Goal: Ask a question

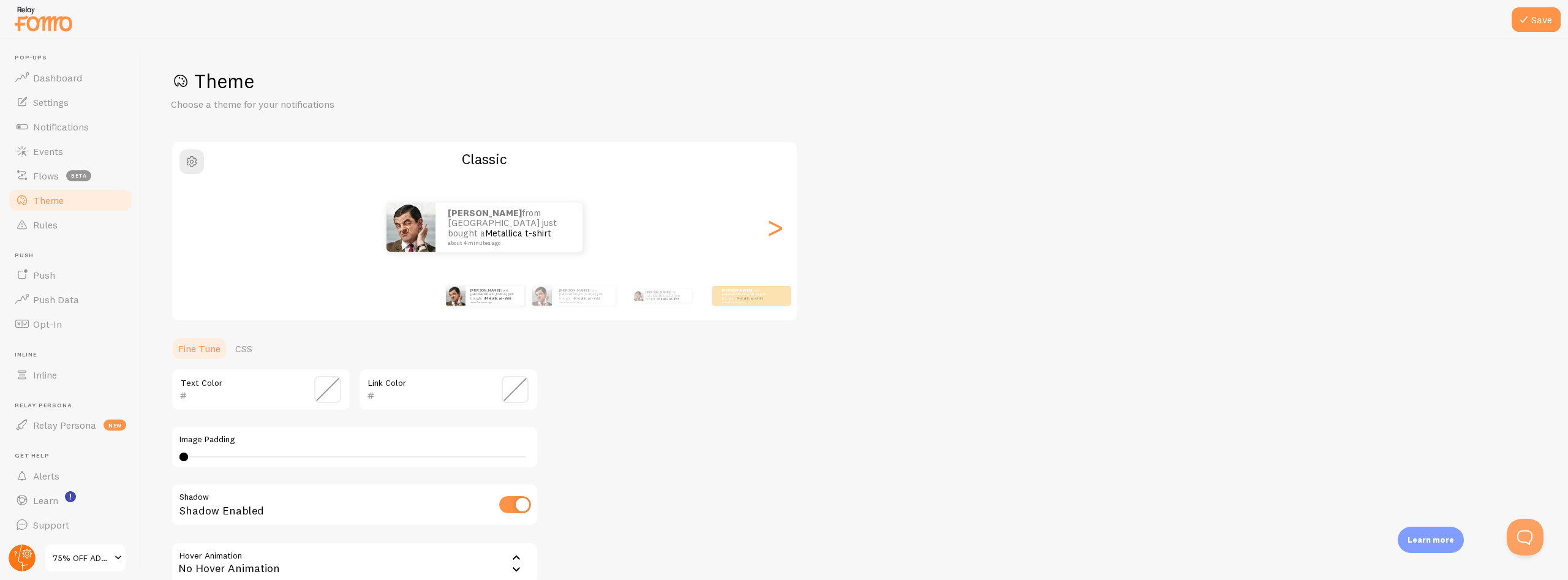
scroll to position [1, 0]
click at [22, 562] on circle at bounding box center [22, 558] width 27 height 27
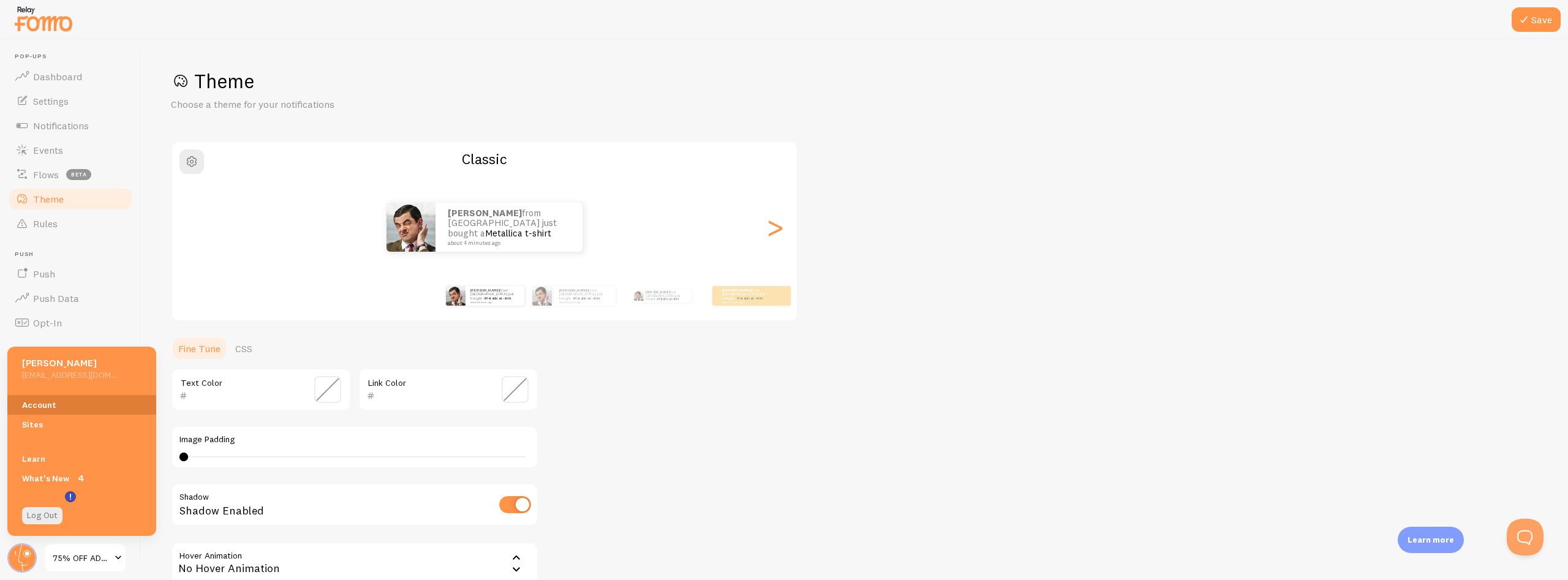
click at [37, 404] on link "Account" at bounding box center [81, 405] width 149 height 20
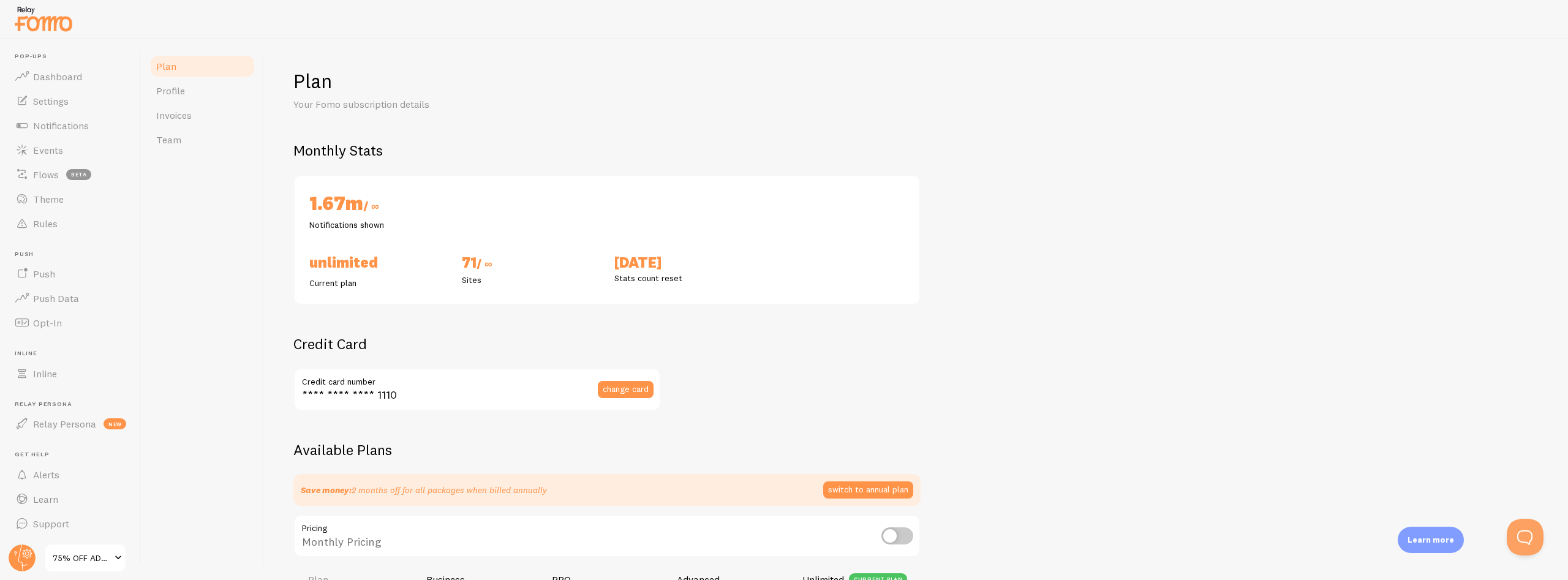
checkbox input "true"
click at [63, 84] on link "Dashboard" at bounding box center [70, 76] width 126 height 24
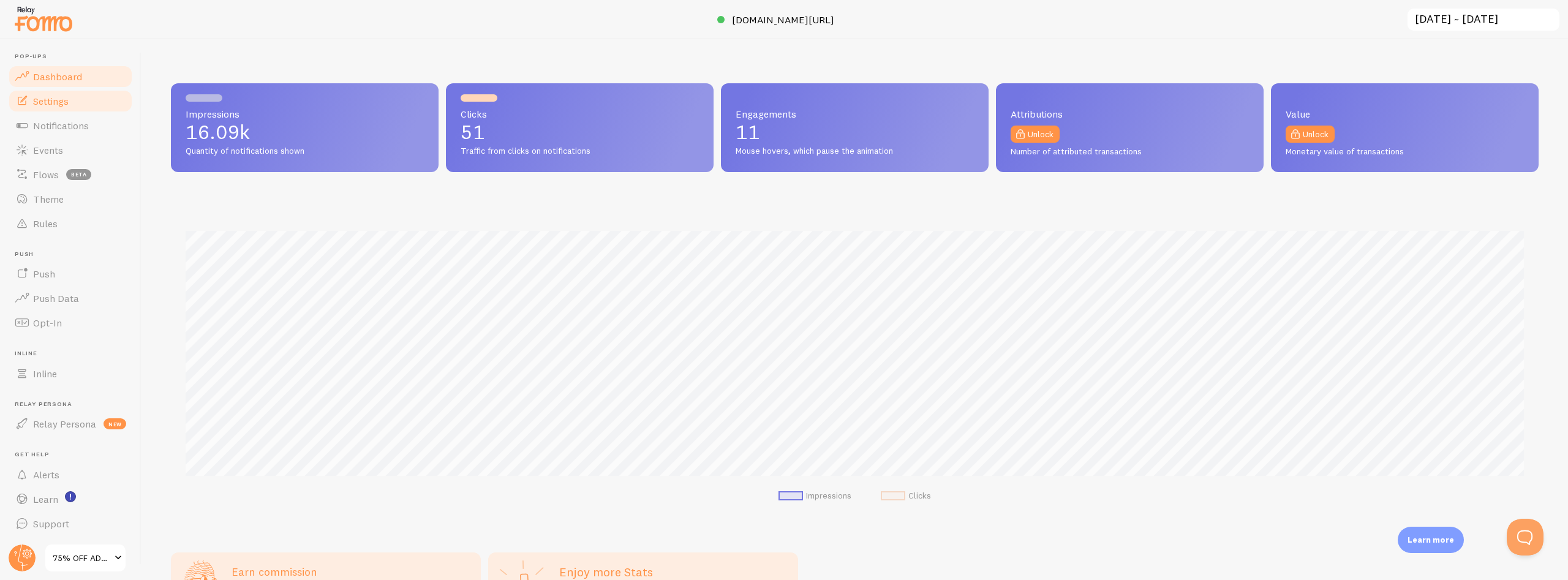
scroll to position [322, 1368]
click at [56, 101] on span "Settings" at bounding box center [51, 101] width 35 height 12
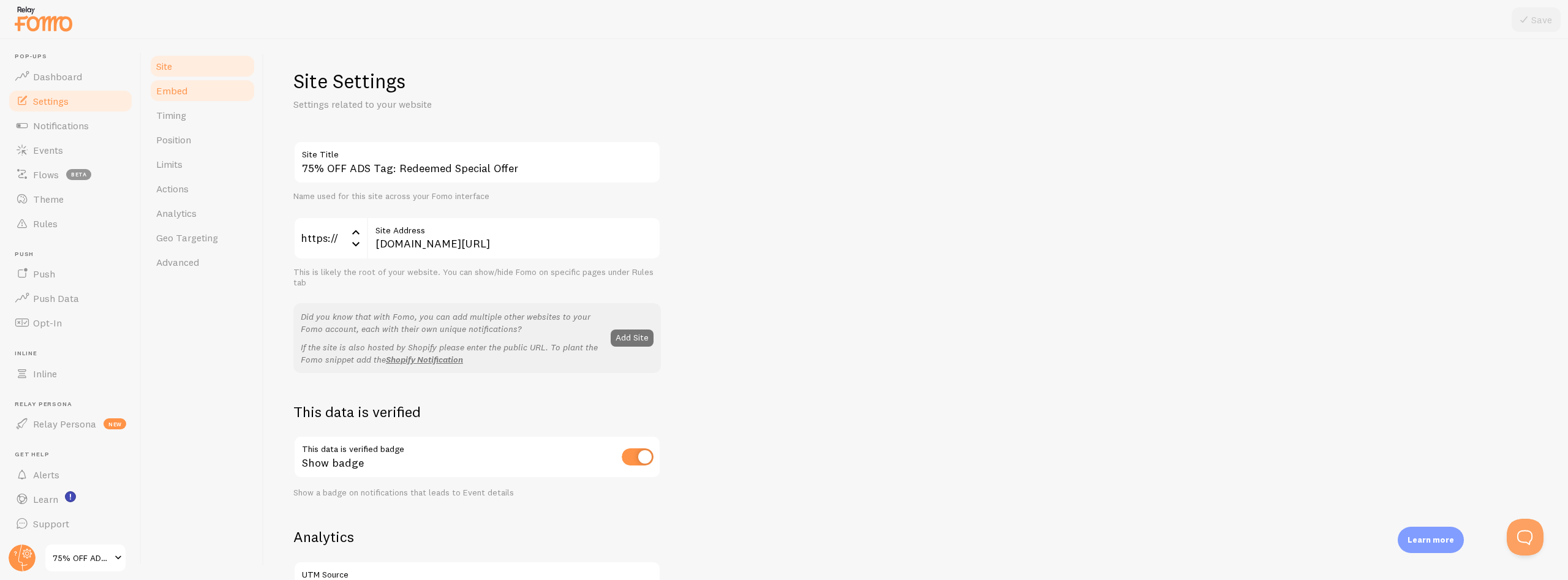
click at [164, 95] on span "Embed" at bounding box center [172, 91] width 32 height 12
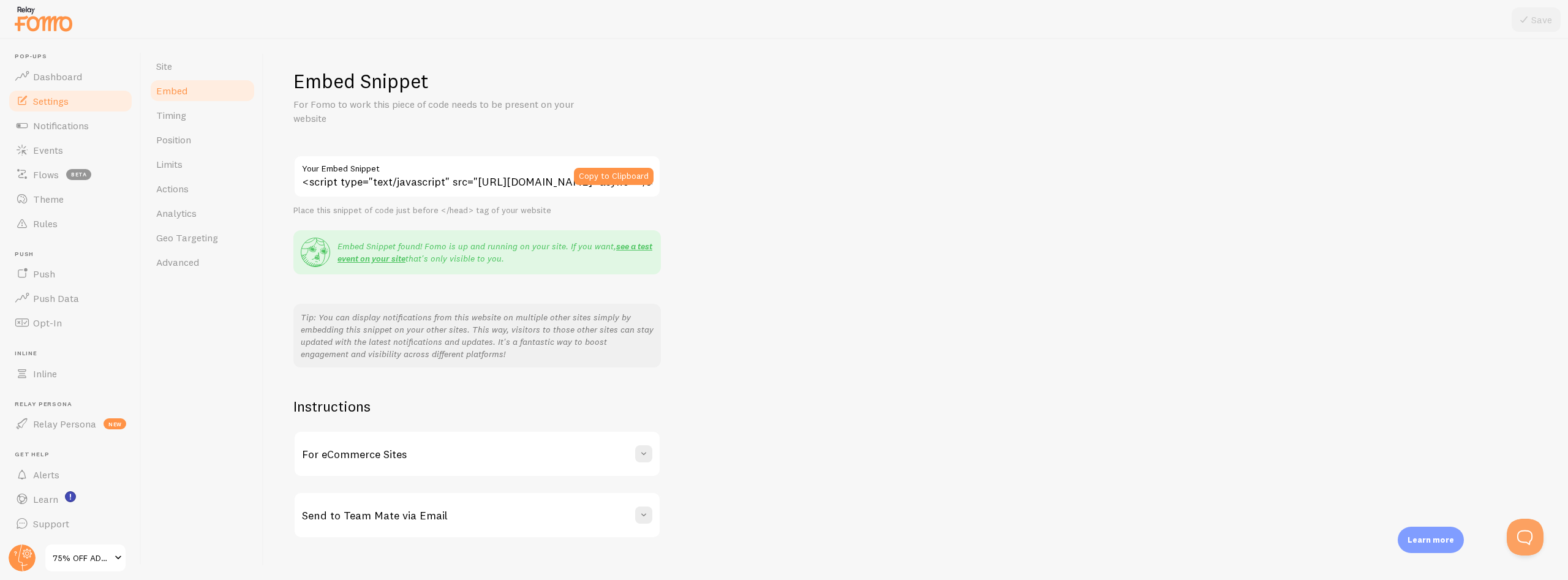
scroll to position [17, 0]
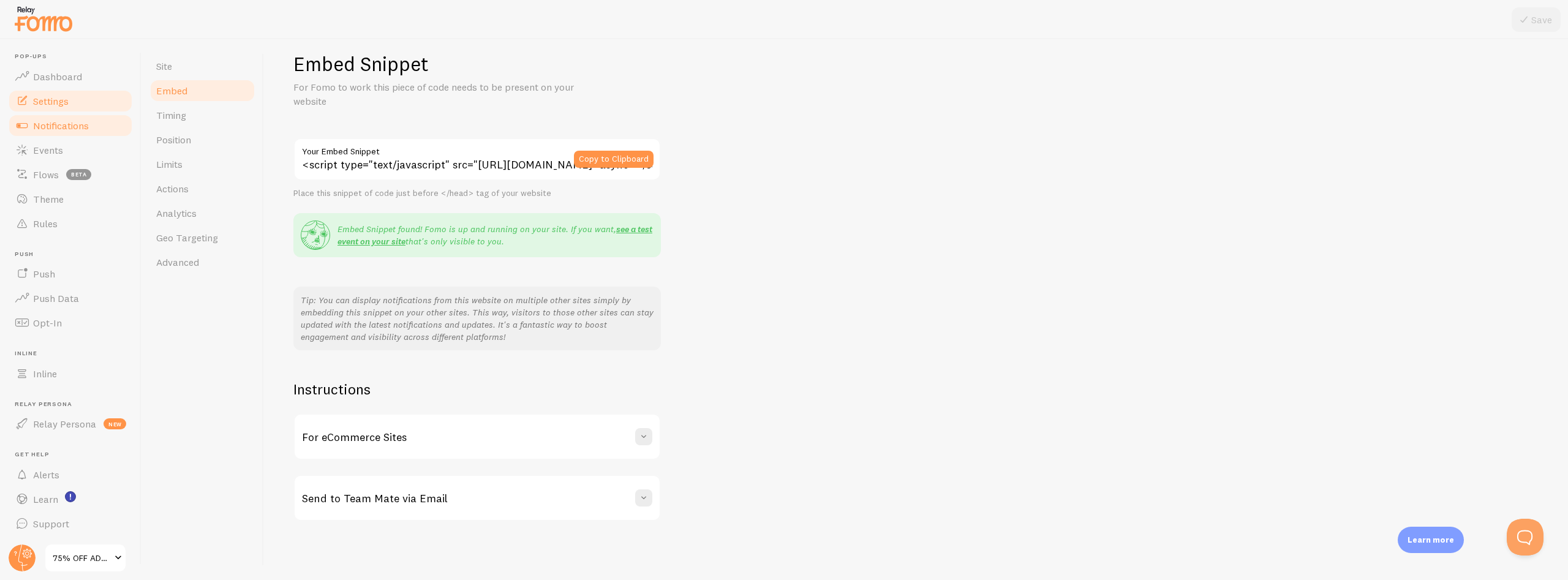
click at [39, 123] on span "Notifications" at bounding box center [60, 125] width 56 height 12
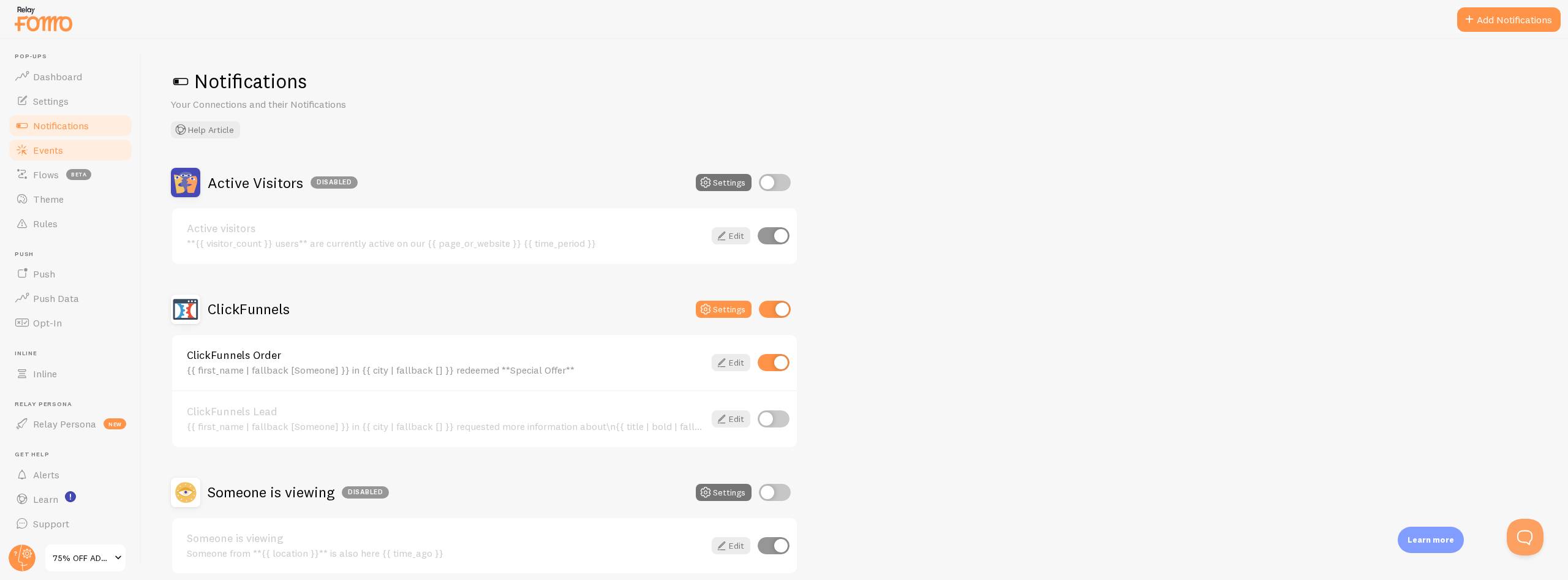
click at [32, 152] on link "Events" at bounding box center [70, 150] width 126 height 24
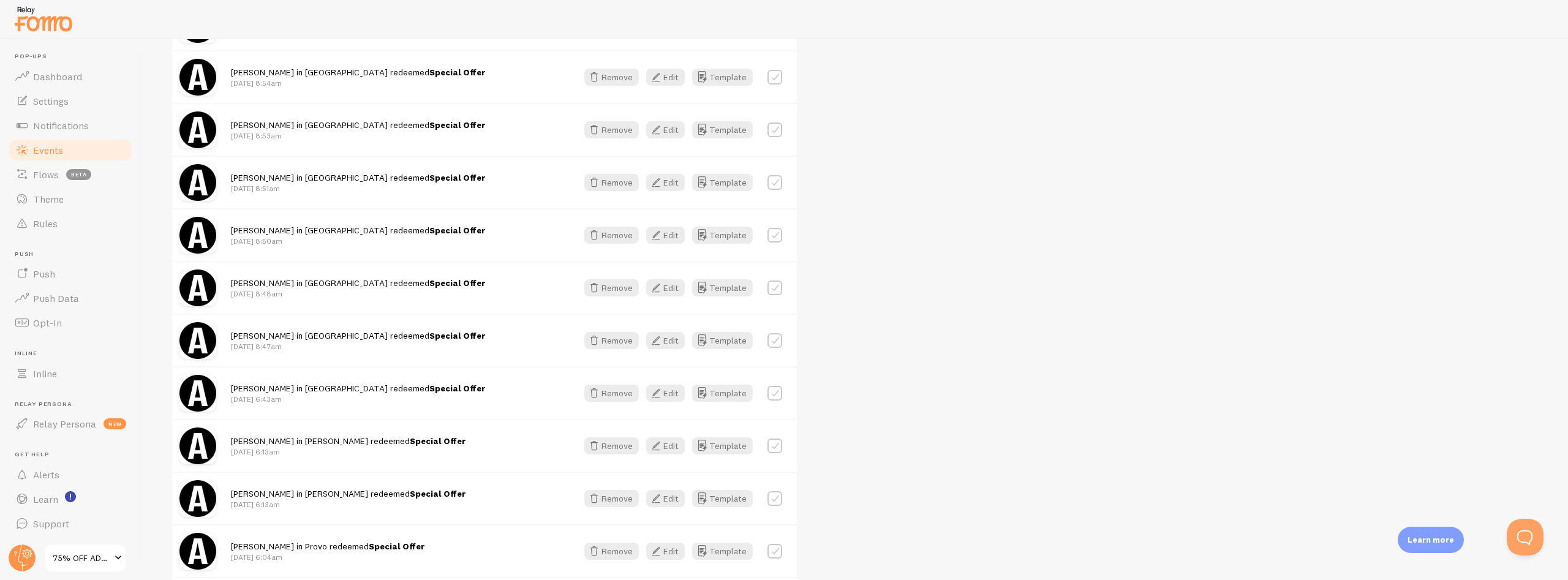
scroll to position [1362, 0]
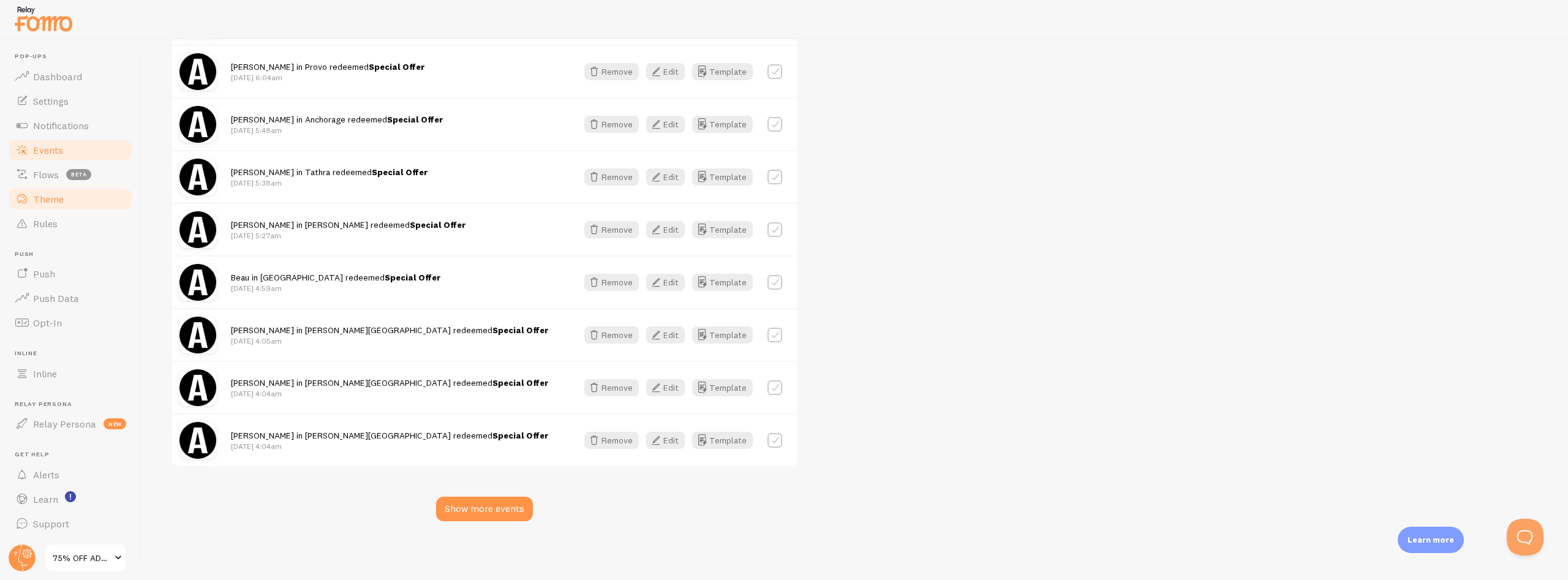
click at [32, 198] on link "Theme" at bounding box center [70, 198] width 126 height 24
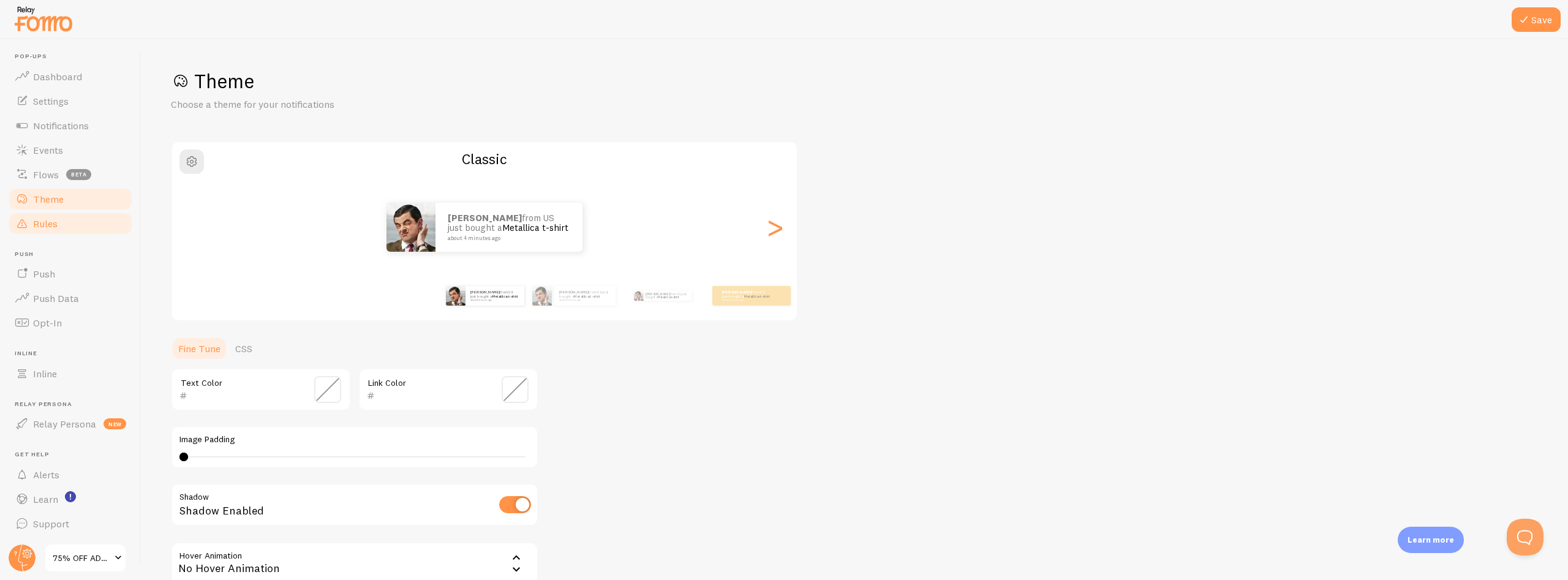
click at [41, 223] on span "Rules" at bounding box center [45, 223] width 24 height 12
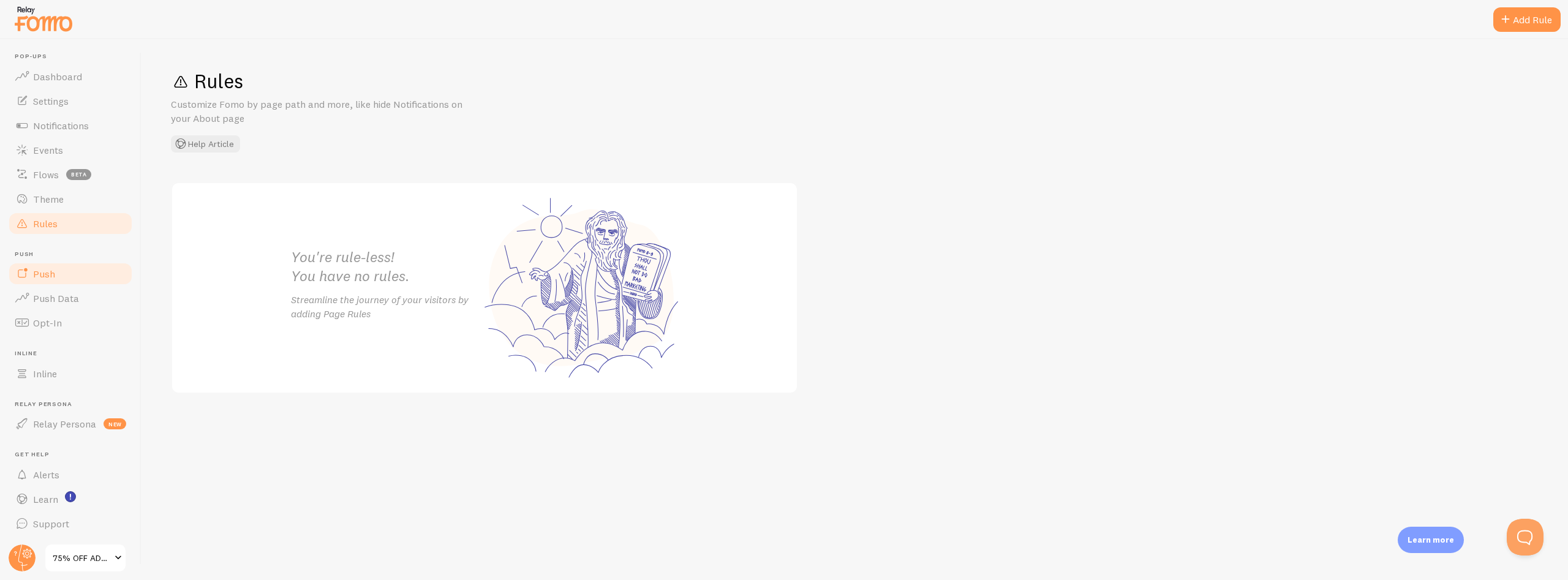
click at [40, 279] on span "Push" at bounding box center [44, 274] width 22 height 12
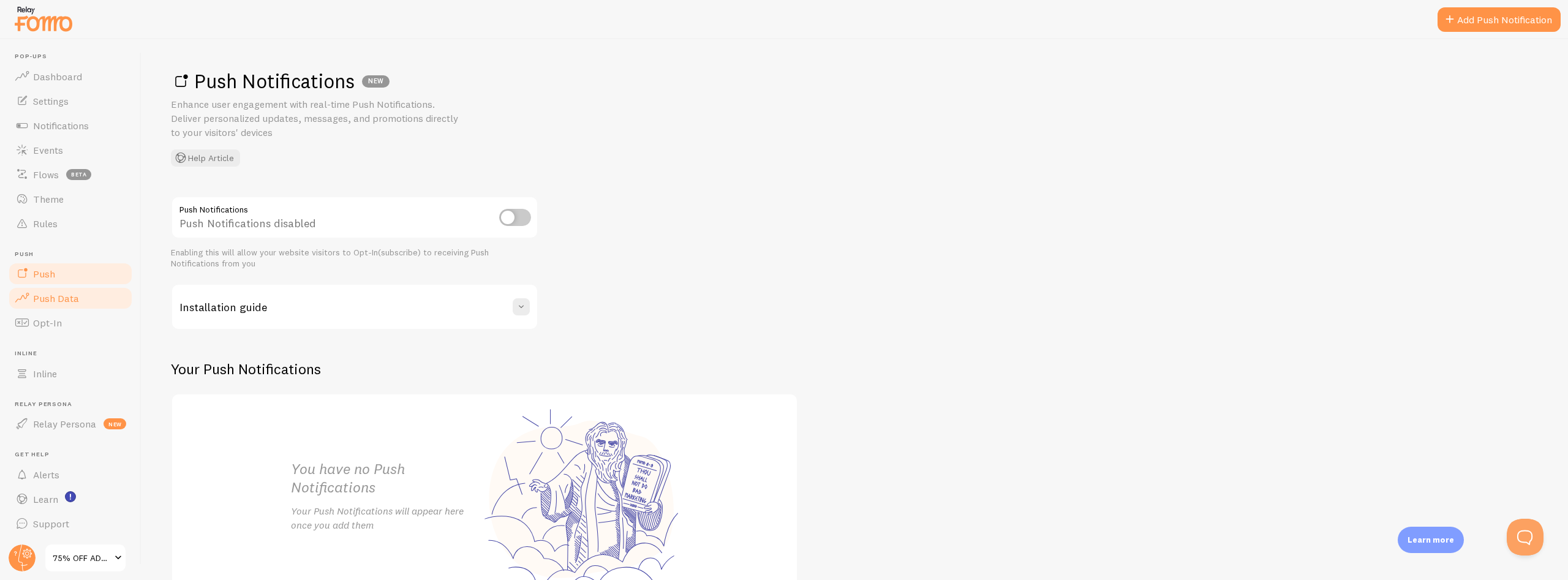
click at [48, 303] on span "Push Data" at bounding box center [56, 298] width 46 height 12
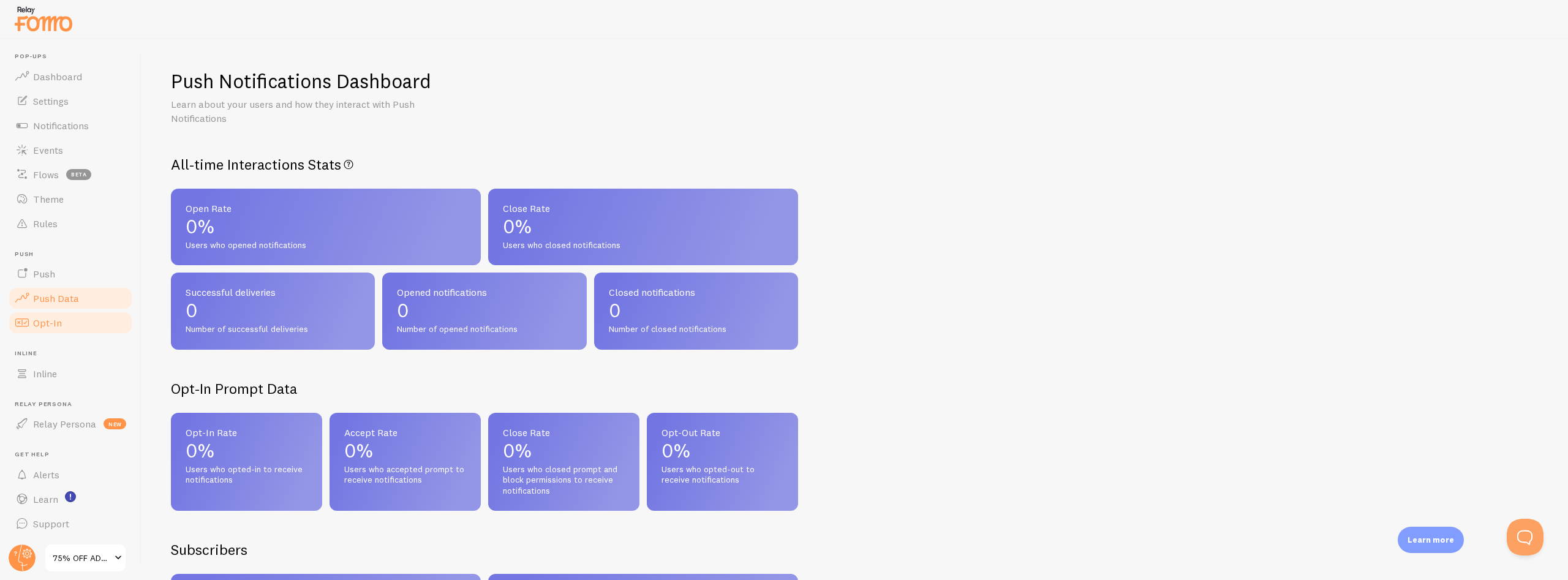
click at [49, 324] on span "Opt-In" at bounding box center [47, 323] width 29 height 12
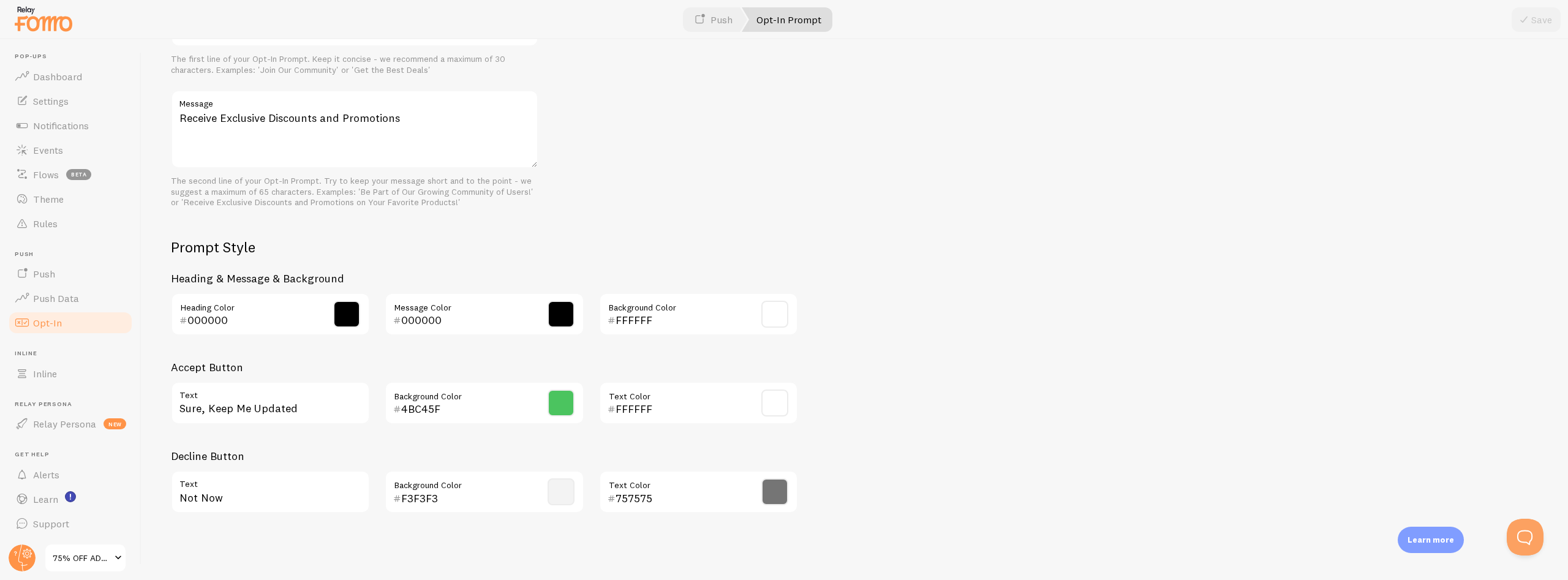
scroll to position [422, 0]
click at [28, 369] on span at bounding box center [22, 374] width 14 height 14
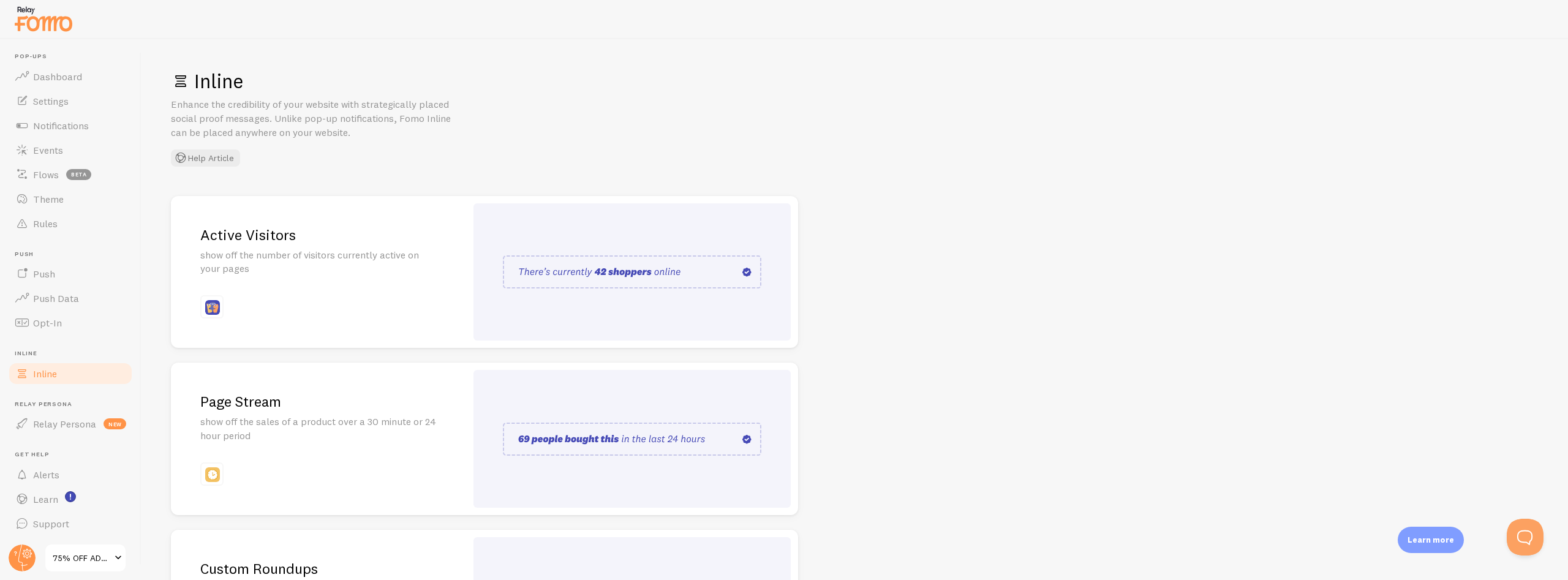
scroll to position [160, 0]
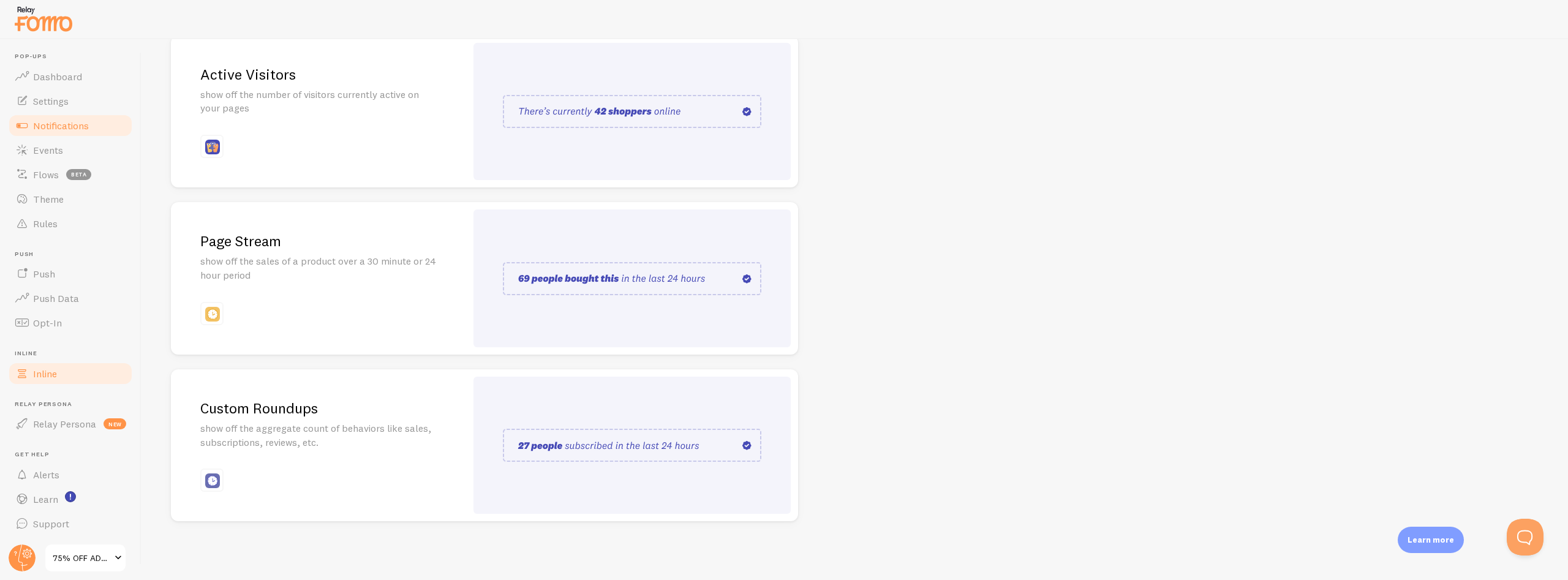
click at [53, 129] on span "Notifications" at bounding box center [60, 125] width 56 height 12
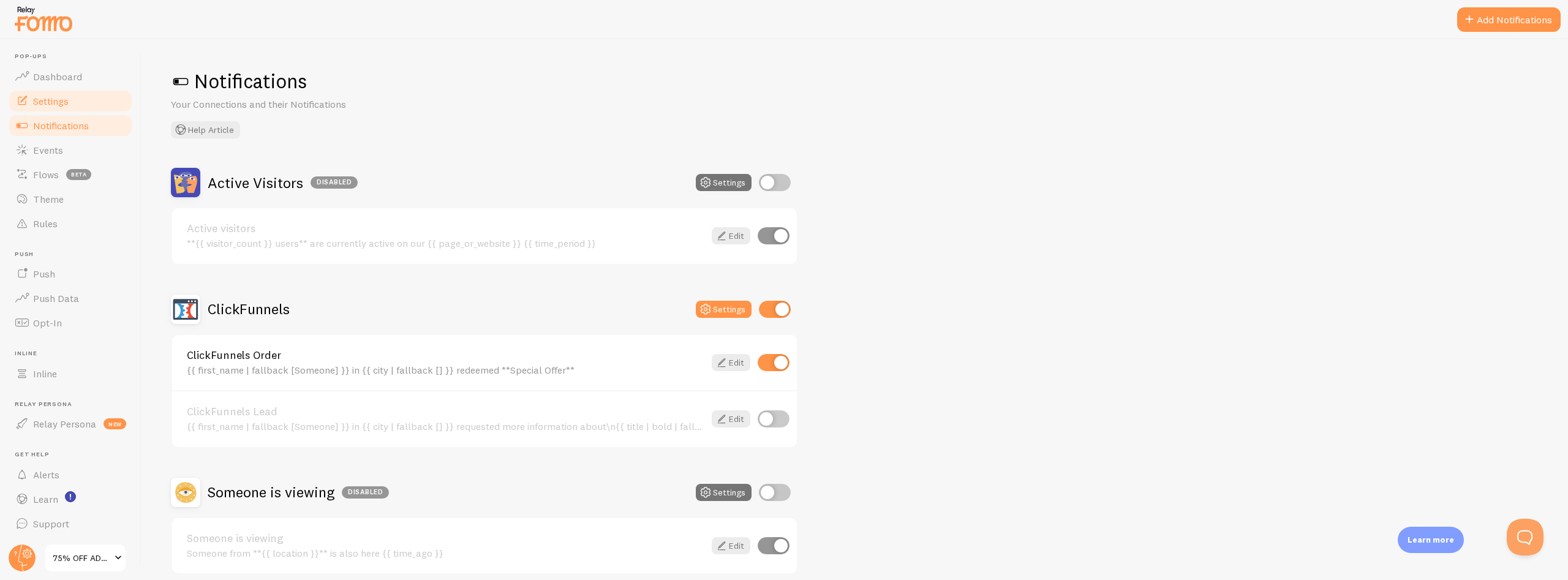
click at [58, 102] on span "Settings" at bounding box center [51, 101] width 35 height 12
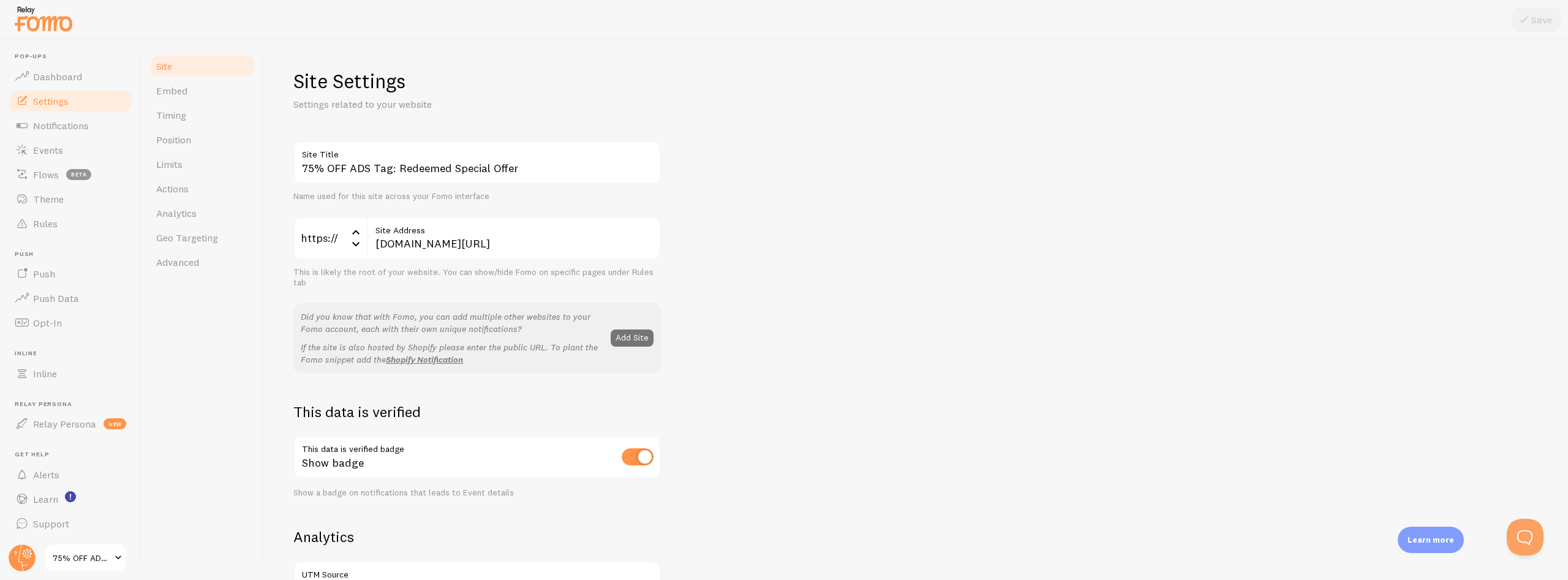
click at [212, 93] on link "Embed" at bounding box center [202, 90] width 107 height 24
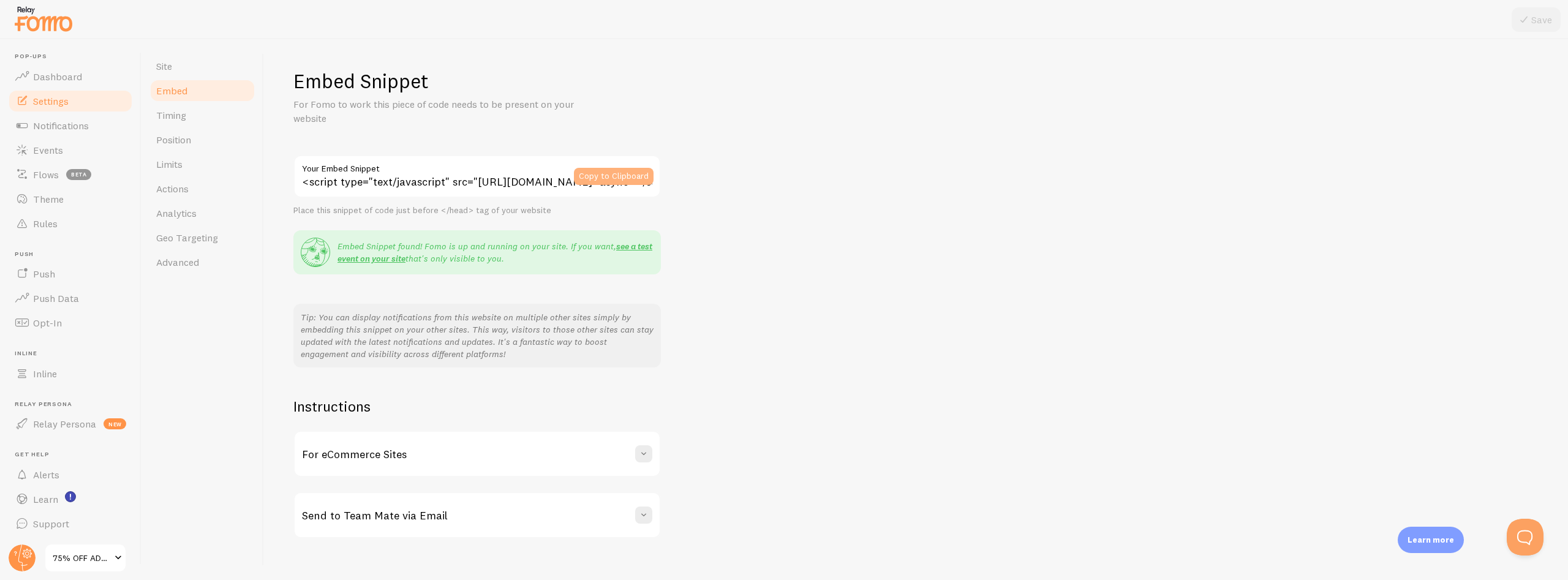
click at [616, 177] on button "Copy to Clipboard" at bounding box center [614, 177] width 79 height 17
click at [111, 556] on span at bounding box center [118, 558] width 14 height 14
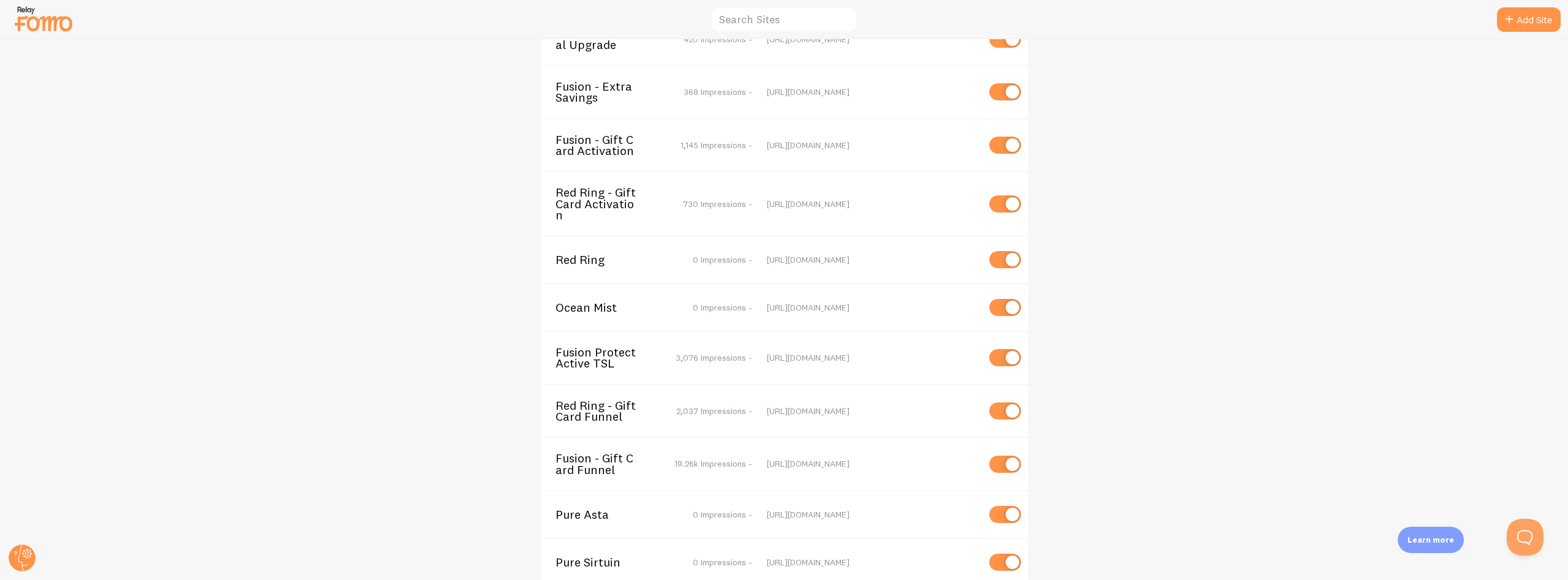
scroll to position [3314, 0]
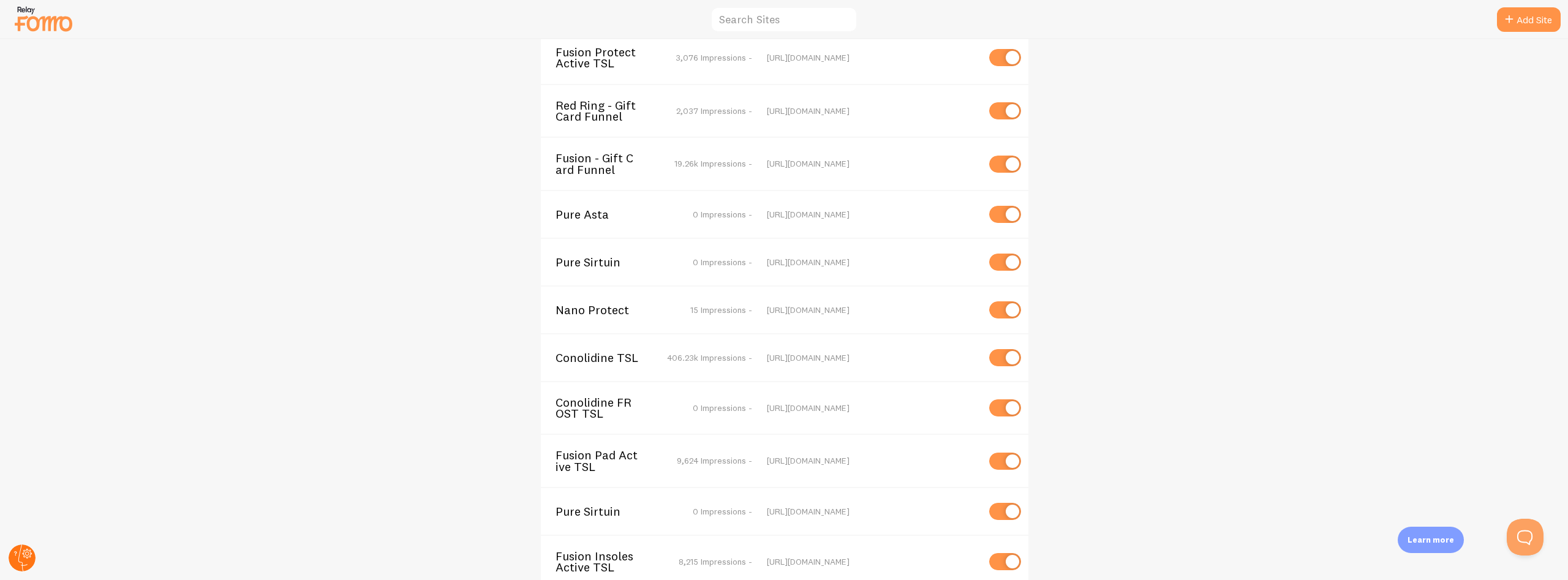
click at [14, 552] on g at bounding box center [22, 558] width 27 height 27
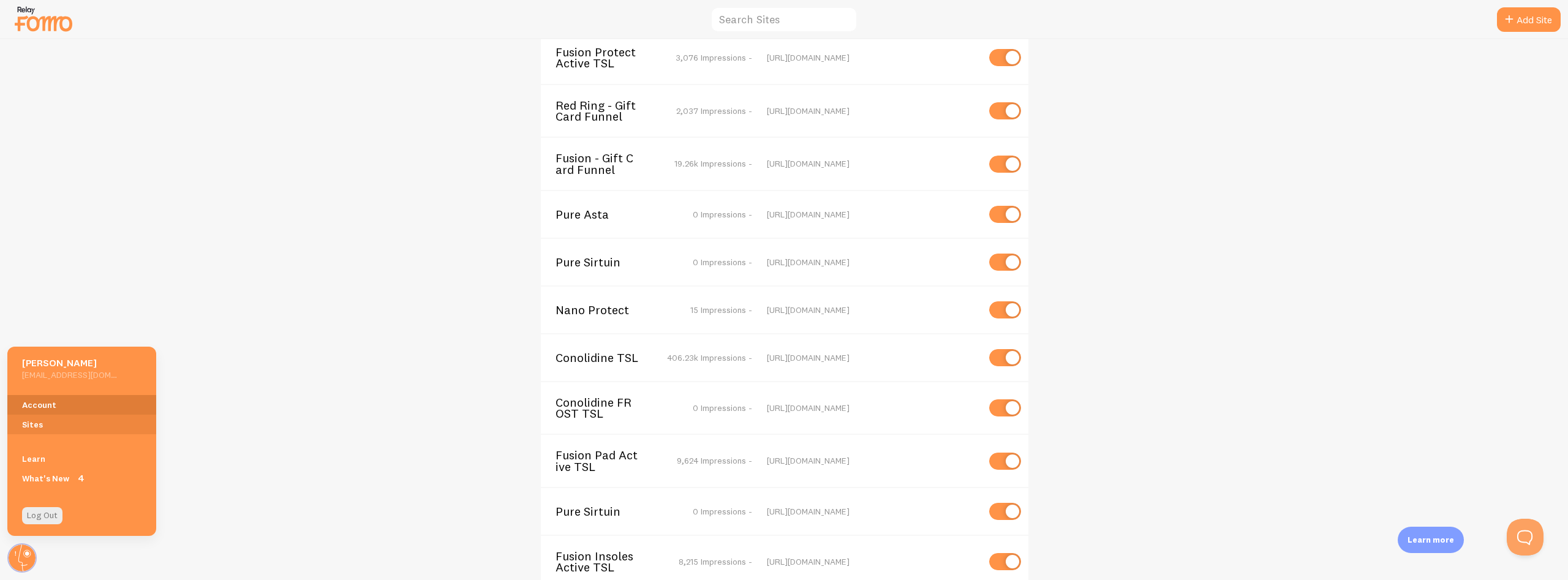
click at [32, 406] on link "Account" at bounding box center [81, 405] width 149 height 20
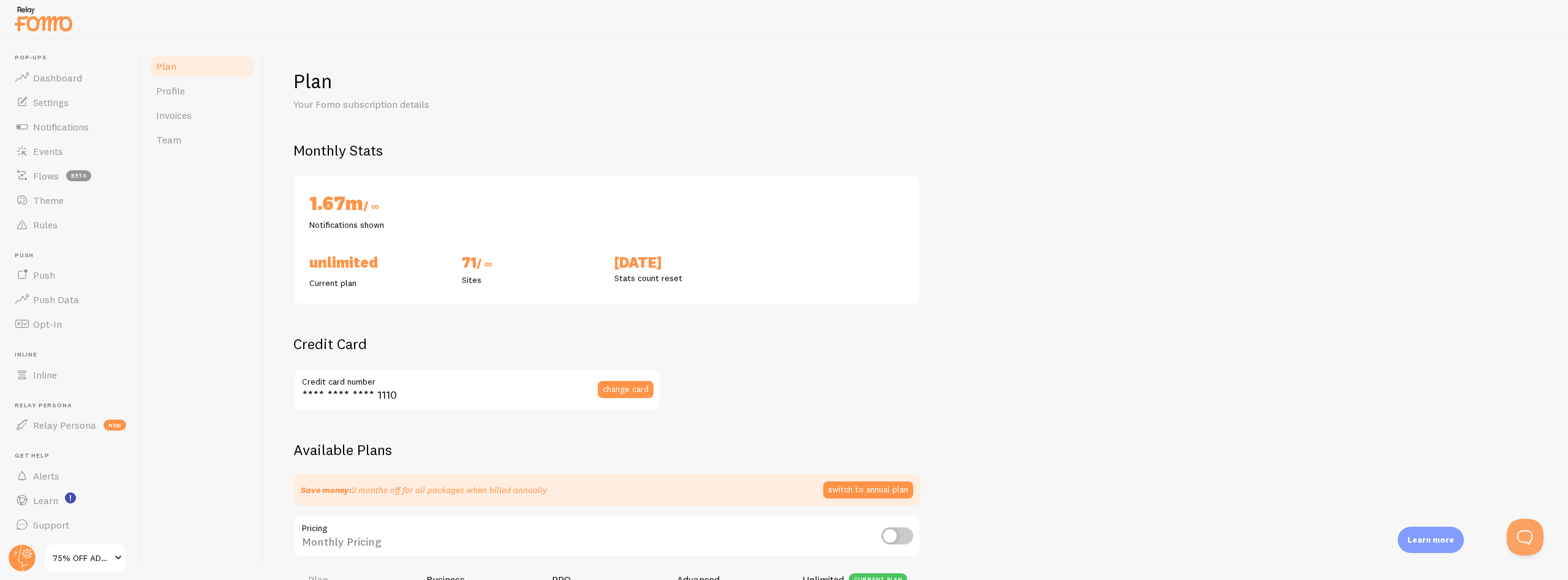
checkbox input "true"
click at [44, 150] on span "Events" at bounding box center [48, 151] width 30 height 12
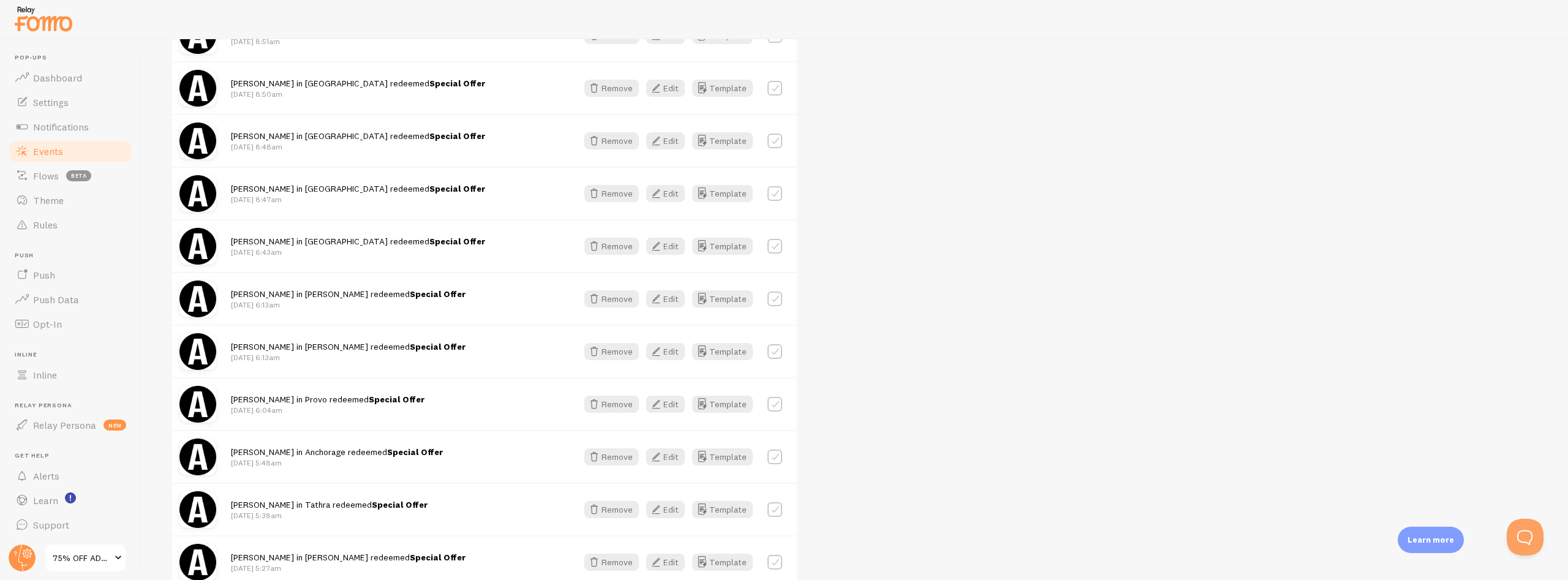
scroll to position [1362, 0]
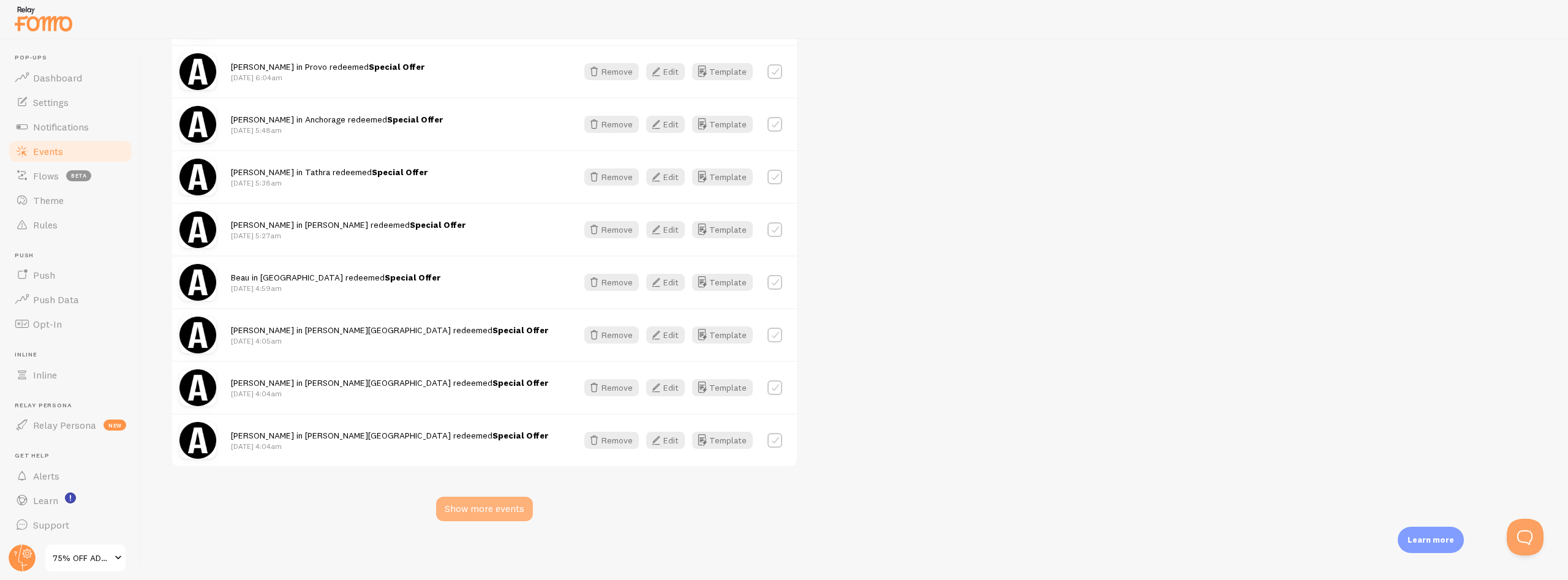
click at [494, 518] on div "Show more events" at bounding box center [484, 508] width 97 height 24
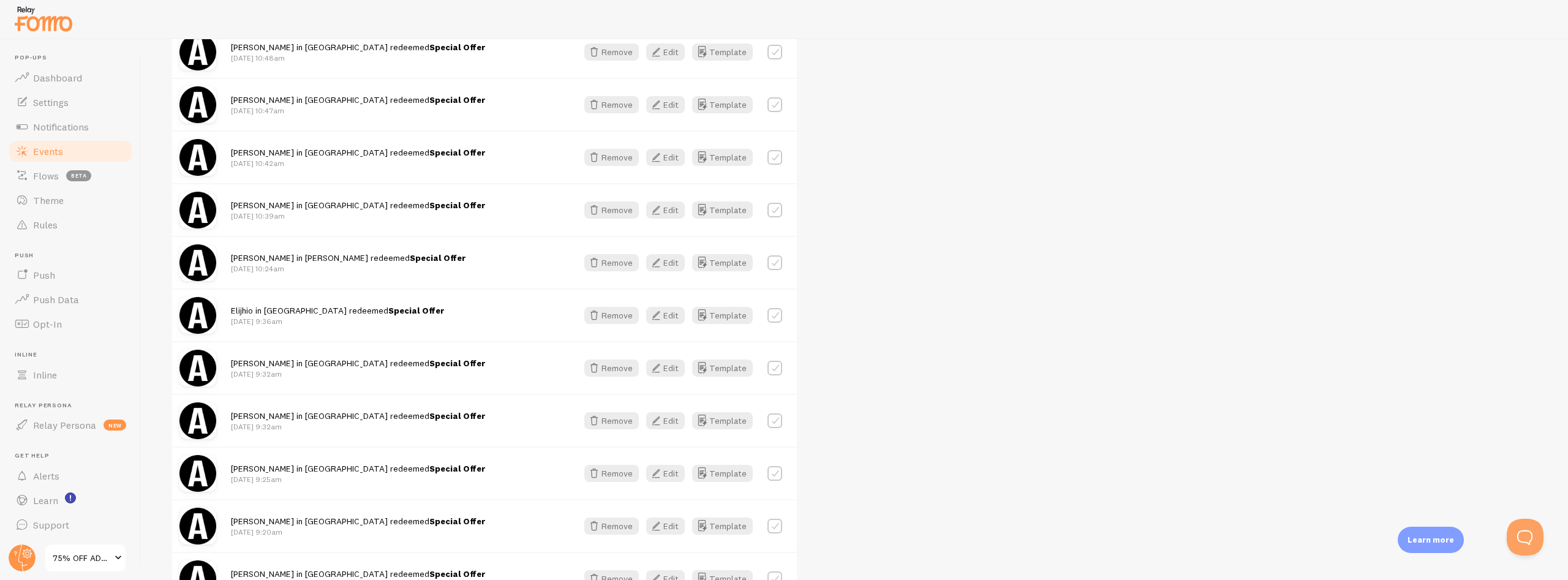
scroll to position [0, 0]
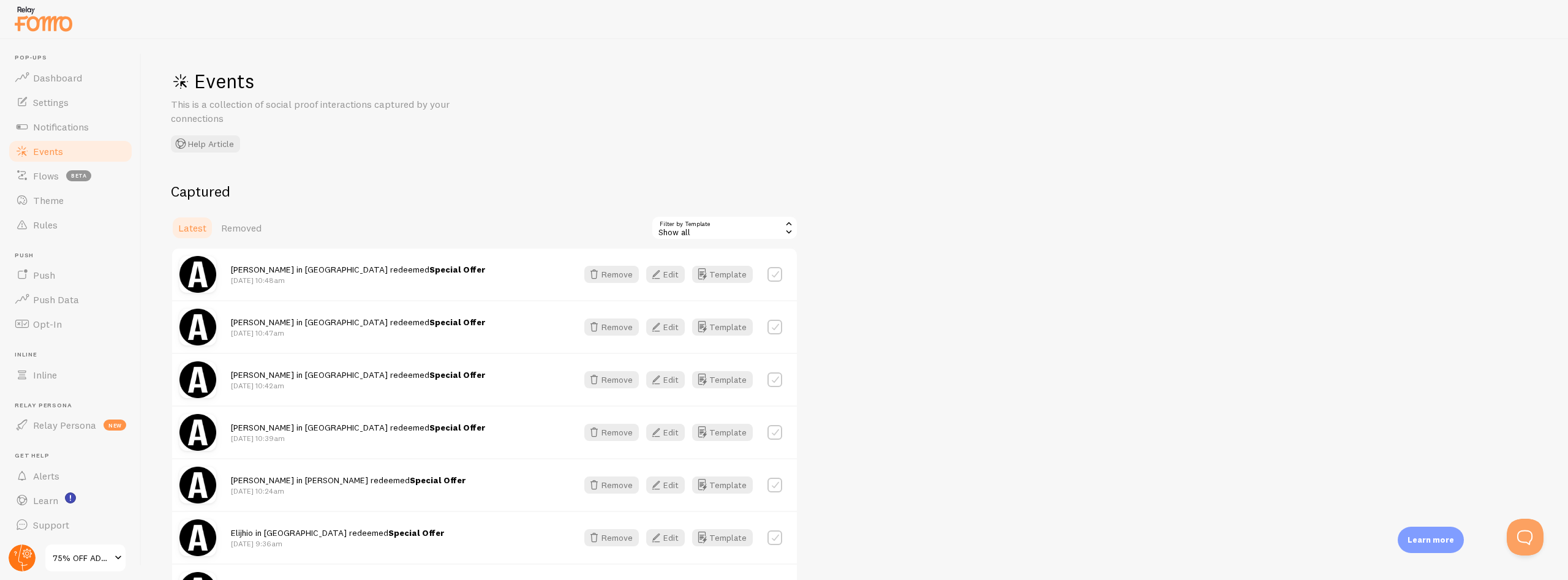
click at [23, 554] on icon at bounding box center [28, 554] width 10 height 10
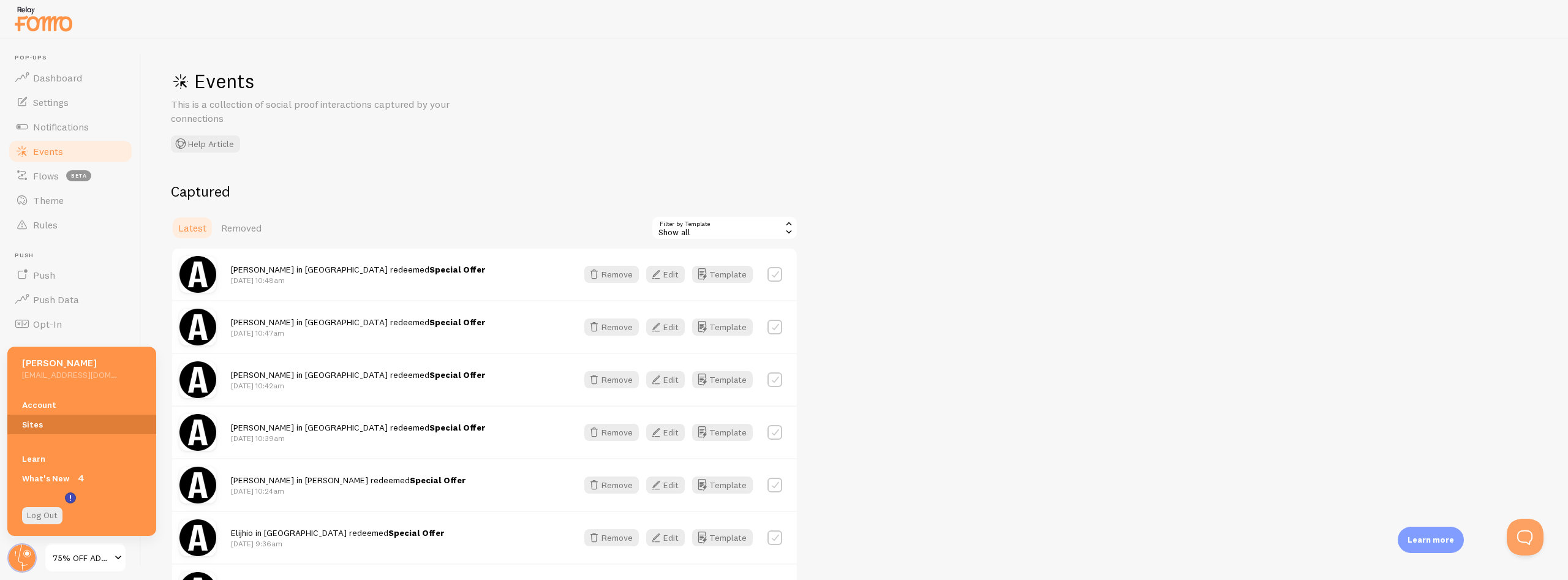
click at [24, 422] on link "Sites" at bounding box center [81, 424] width 149 height 20
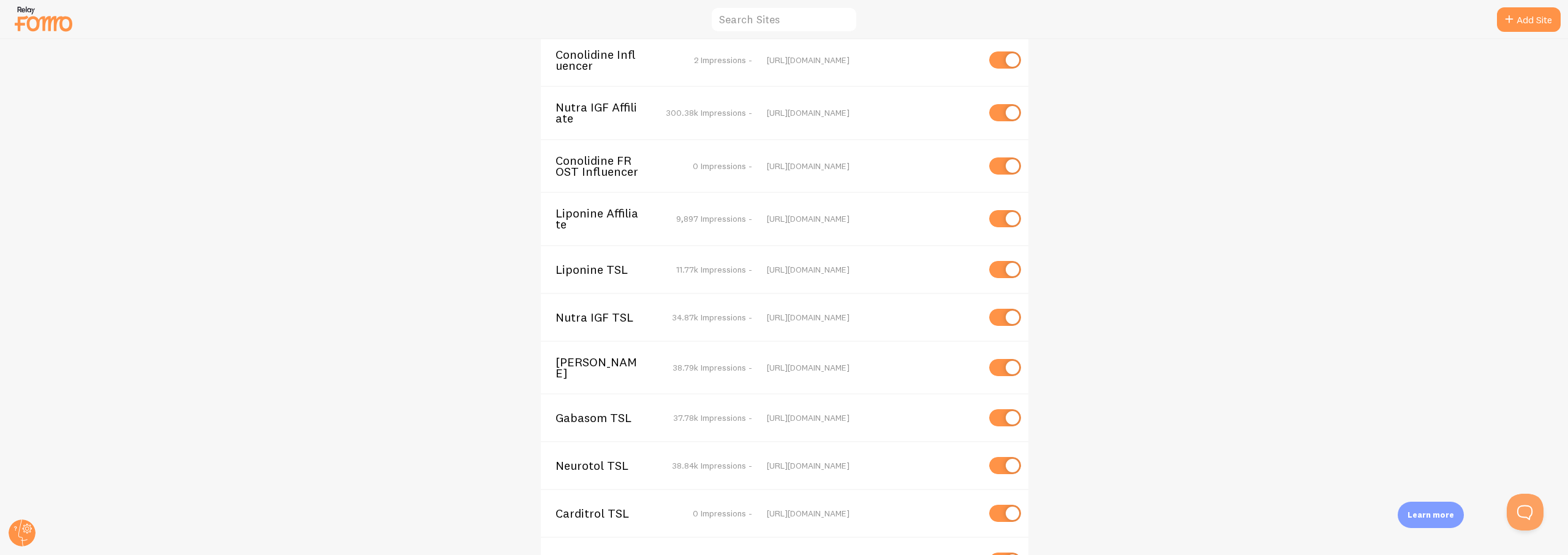
scroll to position [178, 0]
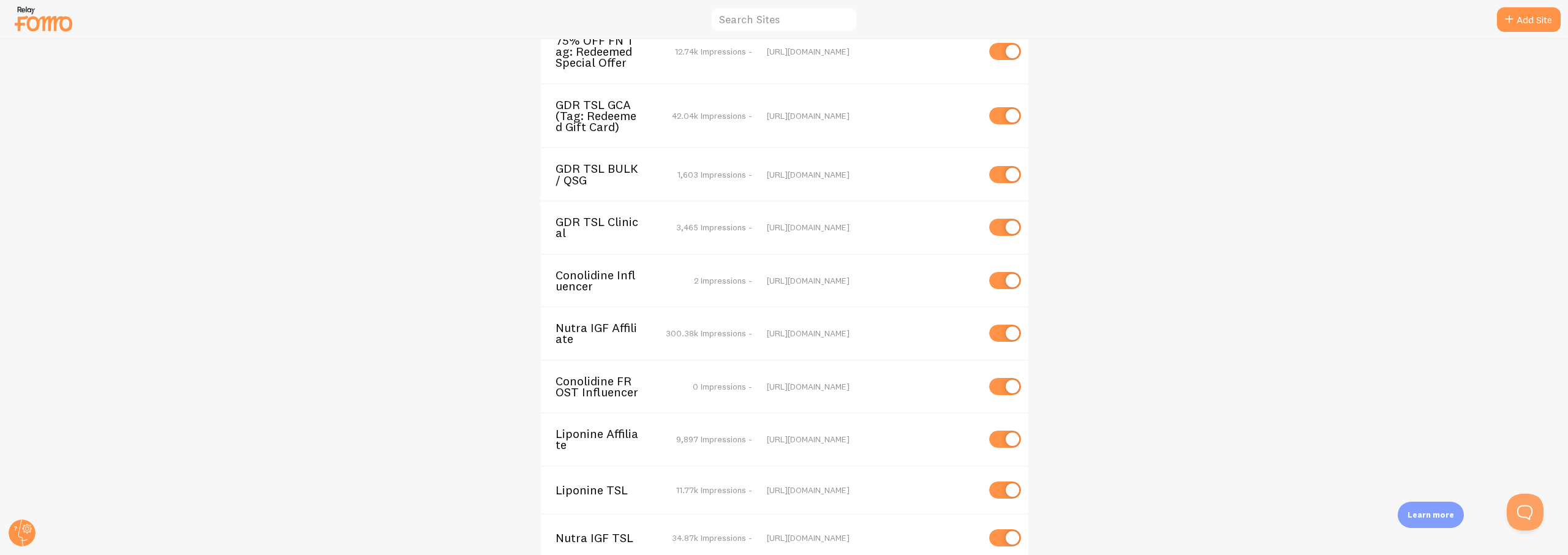
drag, startPoint x: 767, startPoint y: 332, endPoint x: 945, endPoint y: 335, distance: 178.0
click at [945, 335] on div "Nutra IGF Affiliate 300.38k Impressions - [URL][DOMAIN_NAME]" at bounding box center [784, 332] width 487 height 53
copy div "[URL][DOMAIN_NAME]"
click at [573, 330] on span "Nutra IGF Affiliate" at bounding box center [605, 334] width 99 height 23
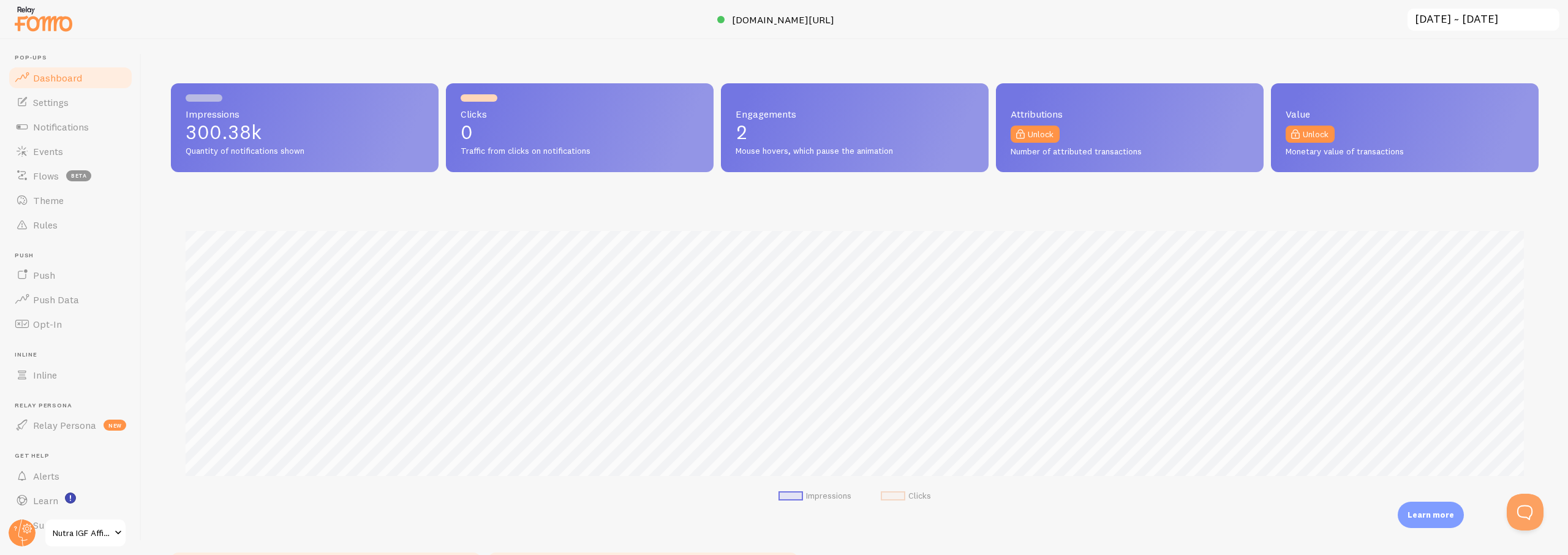
scroll to position [322, 1368]
click at [41, 146] on span "Events" at bounding box center [48, 151] width 30 height 12
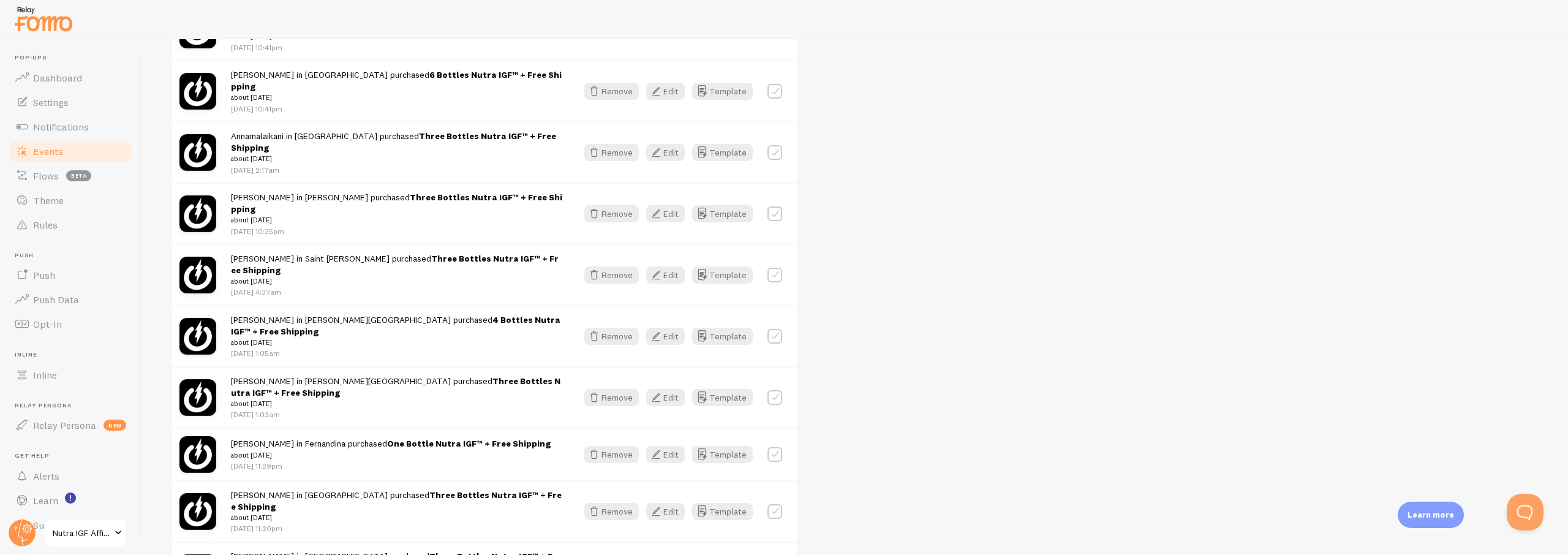
scroll to position [432, 0]
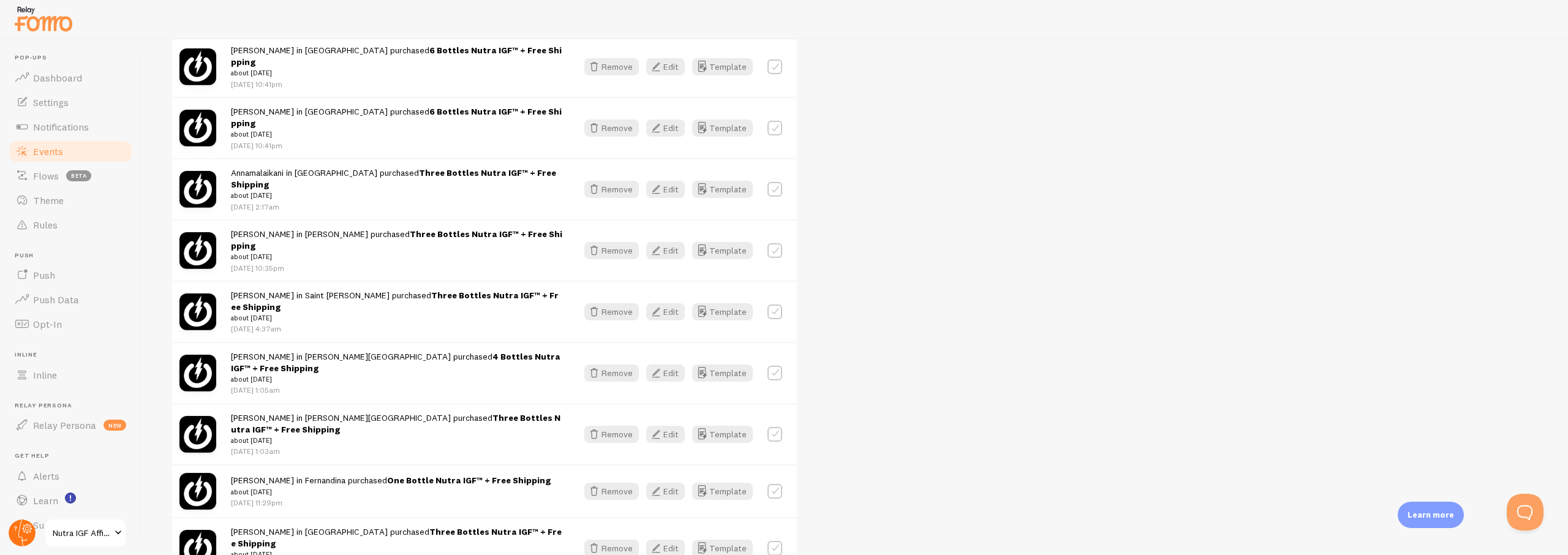
click at [19, 539] on circle at bounding box center [22, 533] width 27 height 27
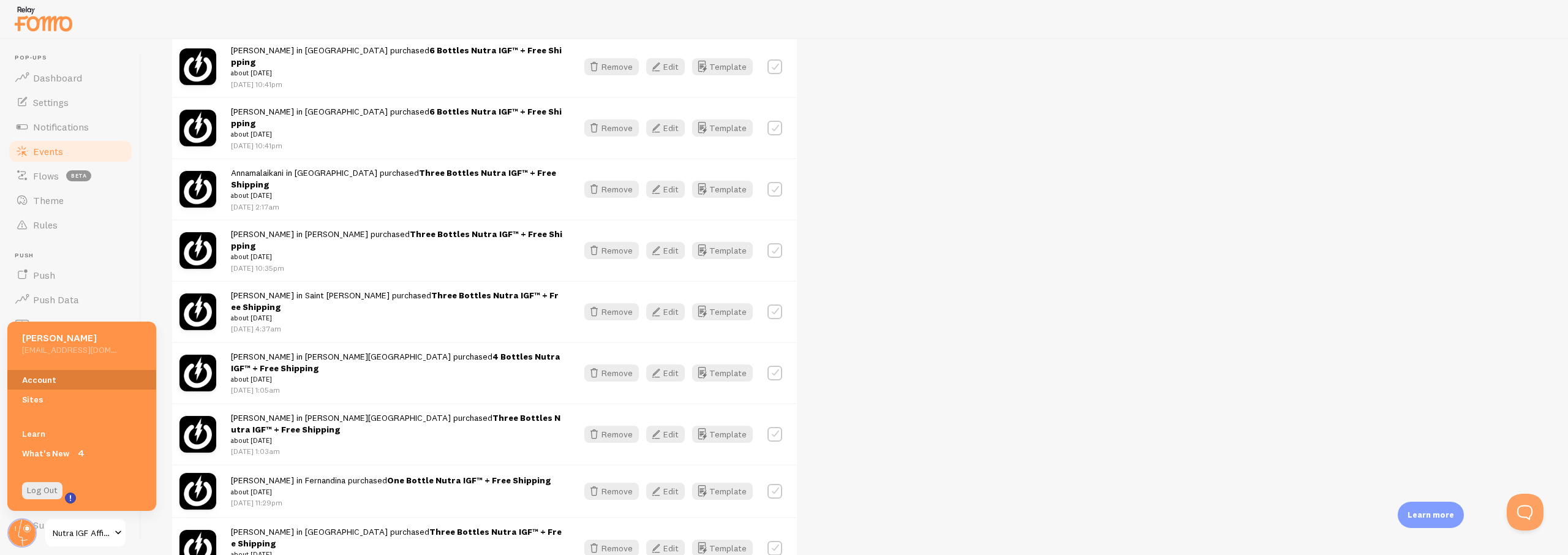
click at [33, 381] on link "Account" at bounding box center [81, 380] width 149 height 20
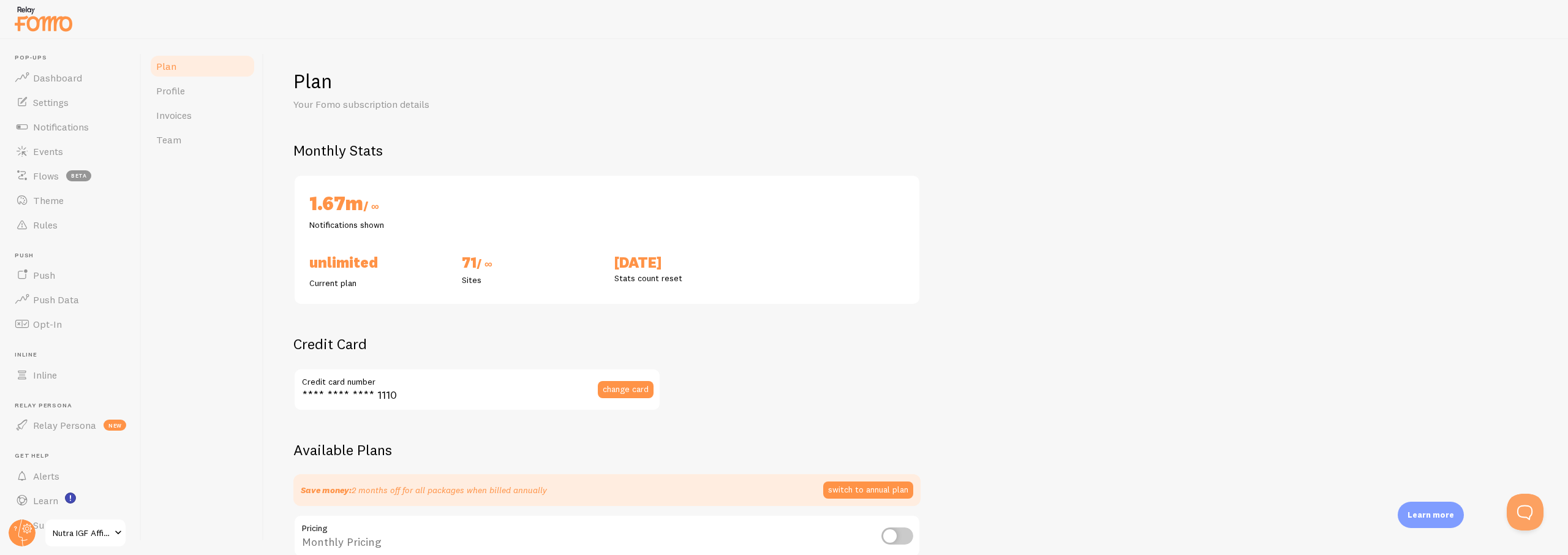
checkbox input "true"
drag, startPoint x: 304, startPoint y: 265, endPoint x: 386, endPoint y: 264, distance: 82.0
click at [386, 264] on div "Unlimited Current plan" at bounding box center [378, 271] width 152 height 36
click at [221, 439] on div "Plan Profile Invoices Team" at bounding box center [202, 297] width 123 height 516
click at [51, 79] on span "Dashboard" at bounding box center [57, 78] width 49 height 12
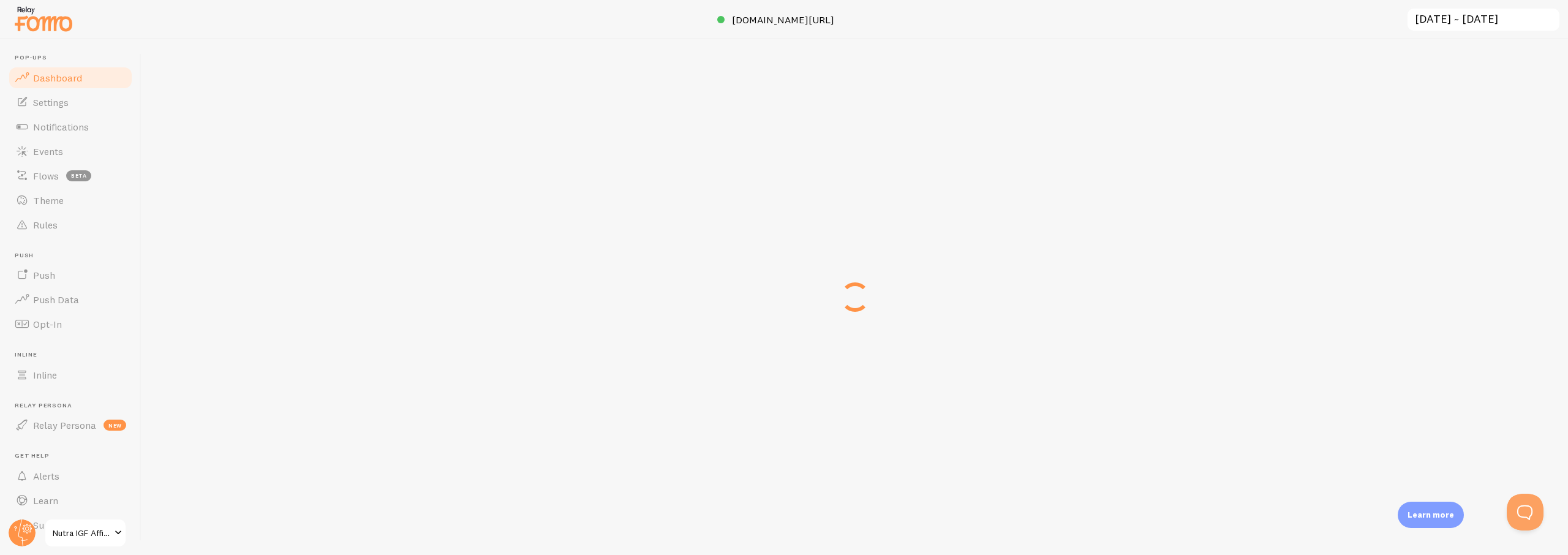
click at [49, 103] on span "Settings" at bounding box center [51, 102] width 35 height 12
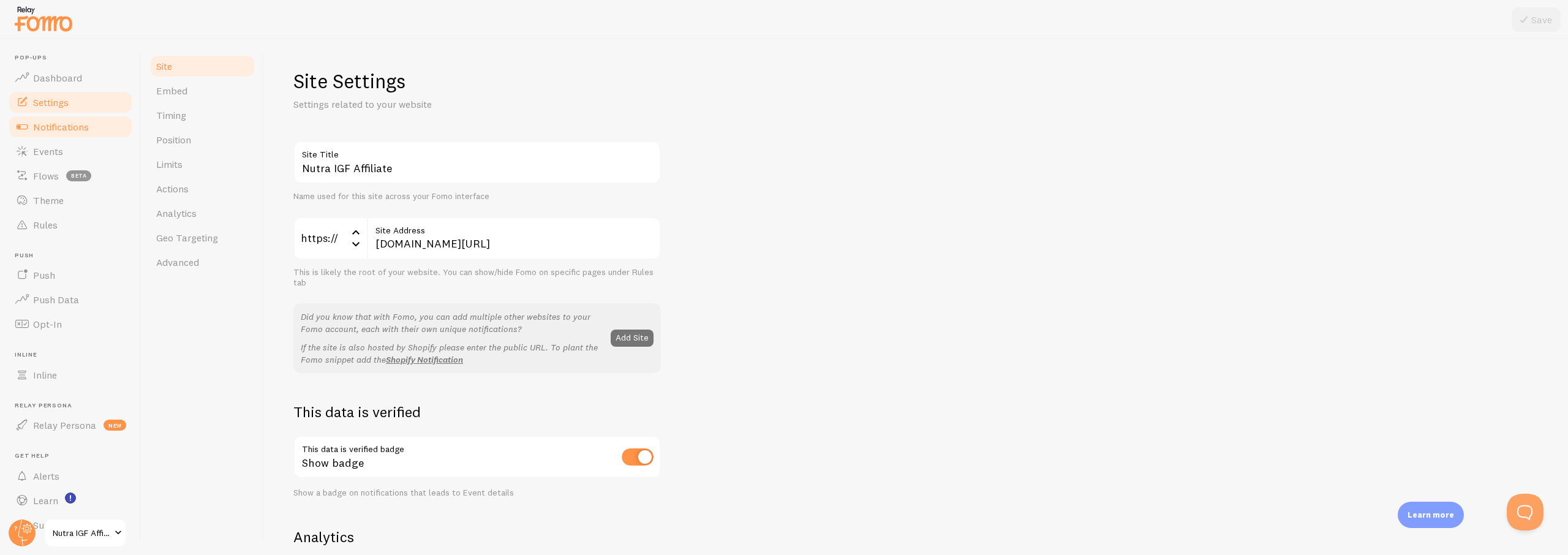
click at [35, 127] on span "Notifications" at bounding box center [60, 127] width 56 height 12
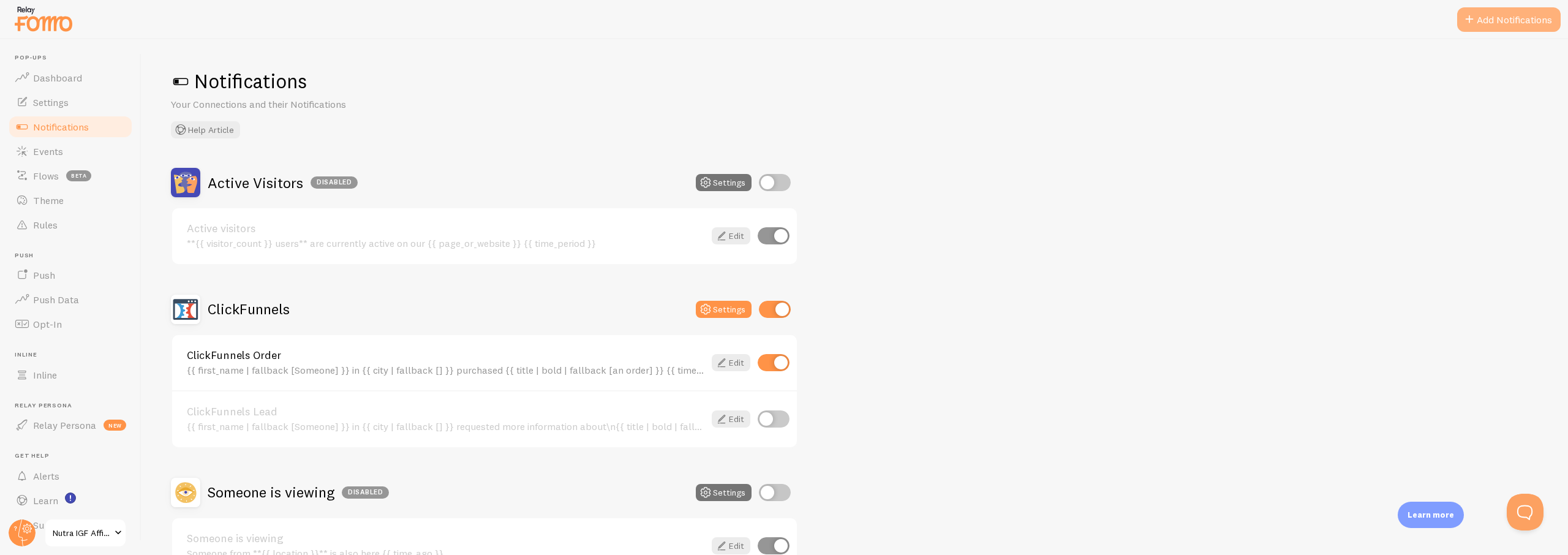
click at [1481, 20] on button "Add Notifications" at bounding box center [1510, 19] width 104 height 24
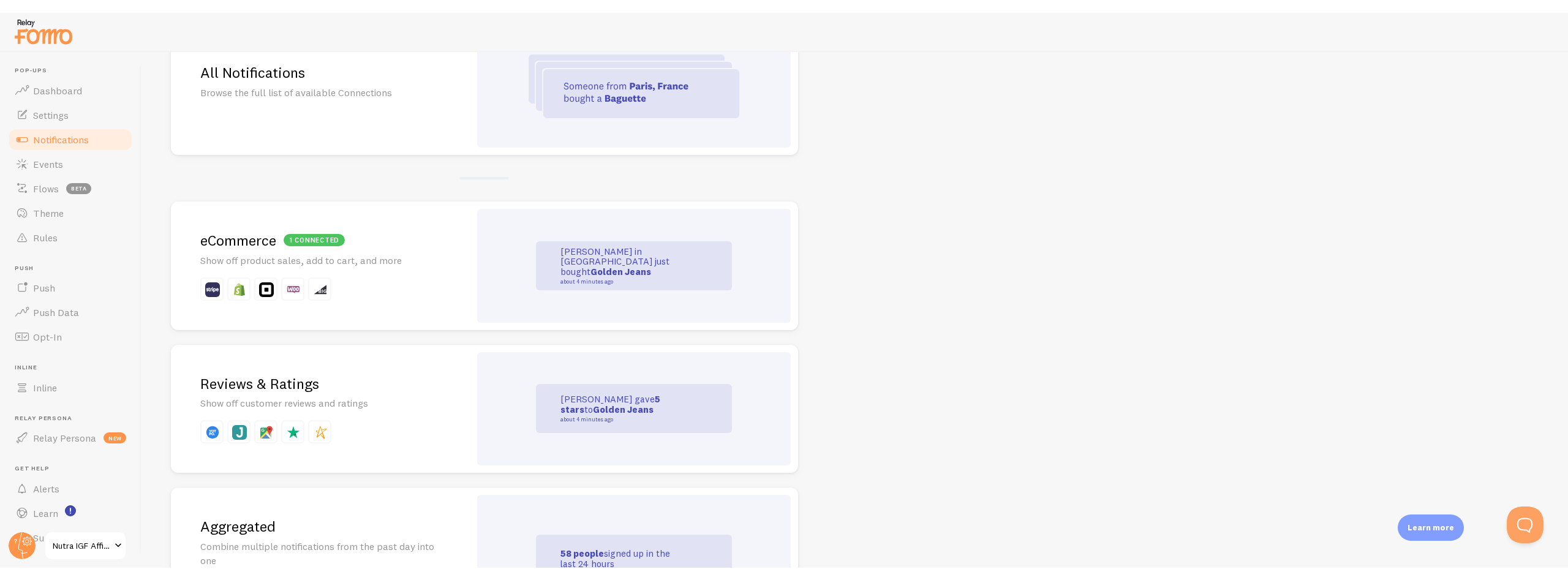
scroll to position [147, 0]
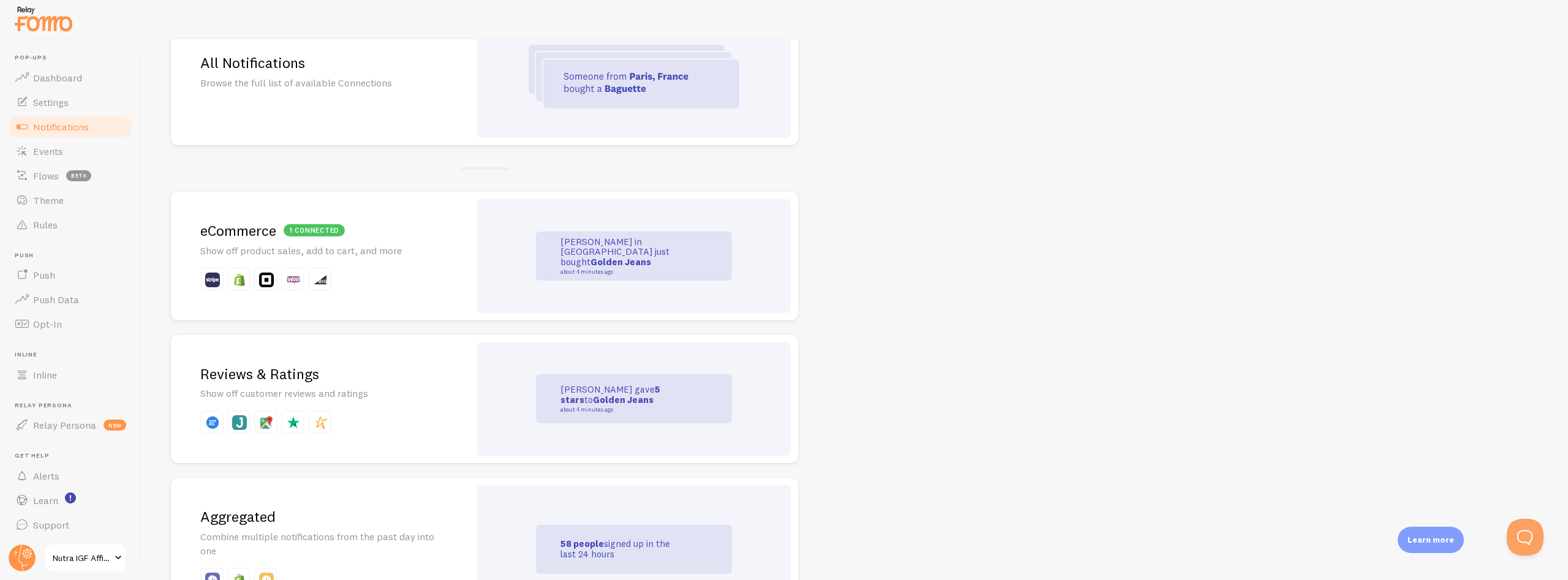
click at [268, 240] on div "1 connected eCommerce Show off product sales, add to cart, and more" at bounding box center [320, 256] width 299 height 129
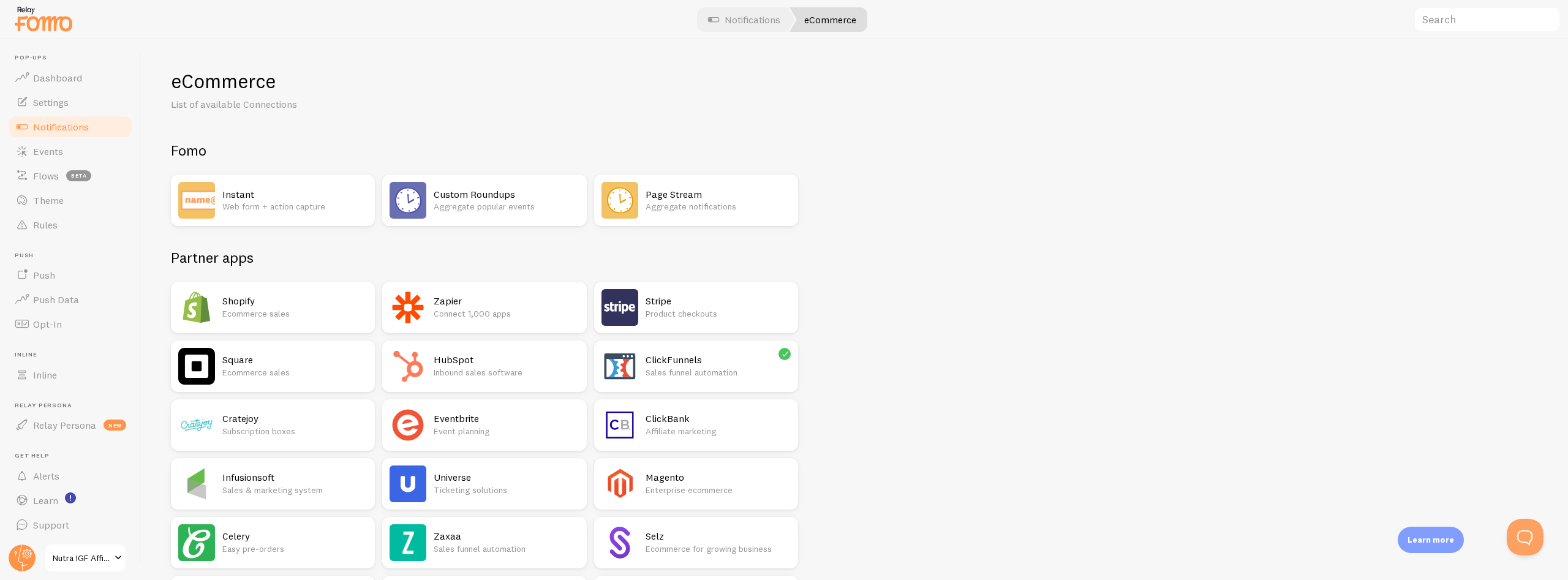
click at [60, 562] on span "Nutra IGF Affiliate" at bounding box center [81, 558] width 58 height 14
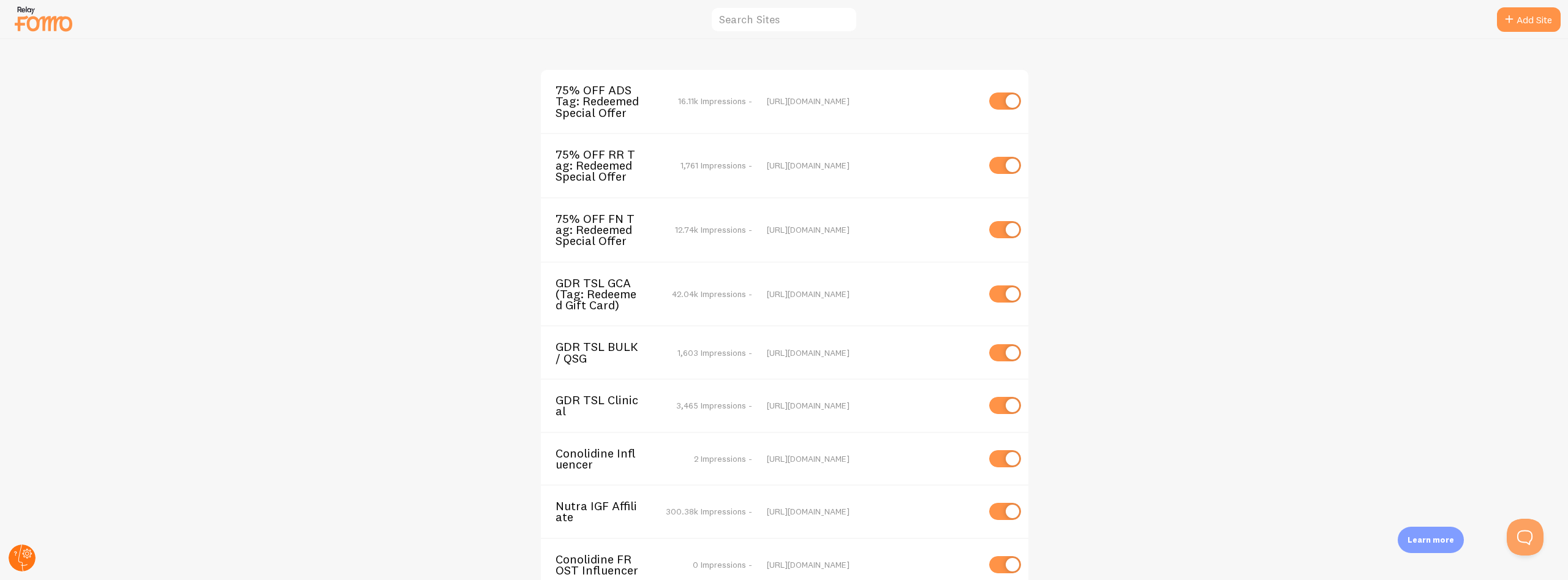
click at [18, 567] on circle at bounding box center [22, 558] width 27 height 27
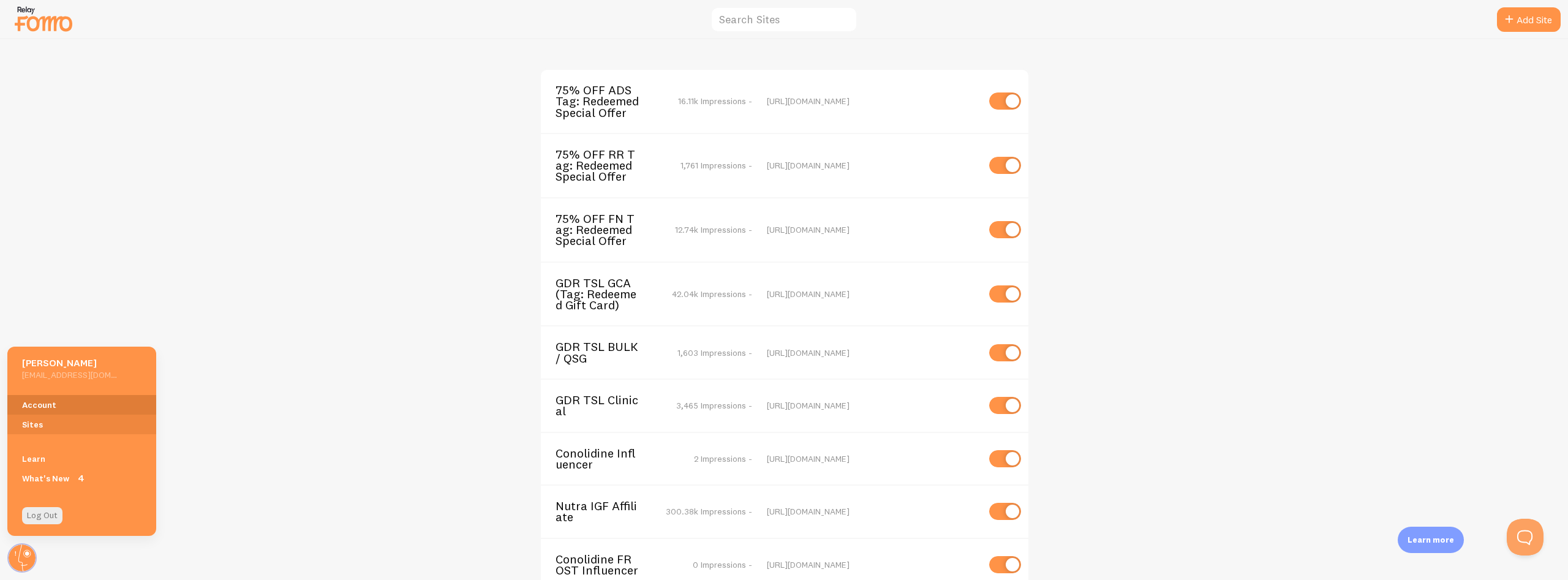
click at [32, 404] on link "Account" at bounding box center [81, 405] width 149 height 20
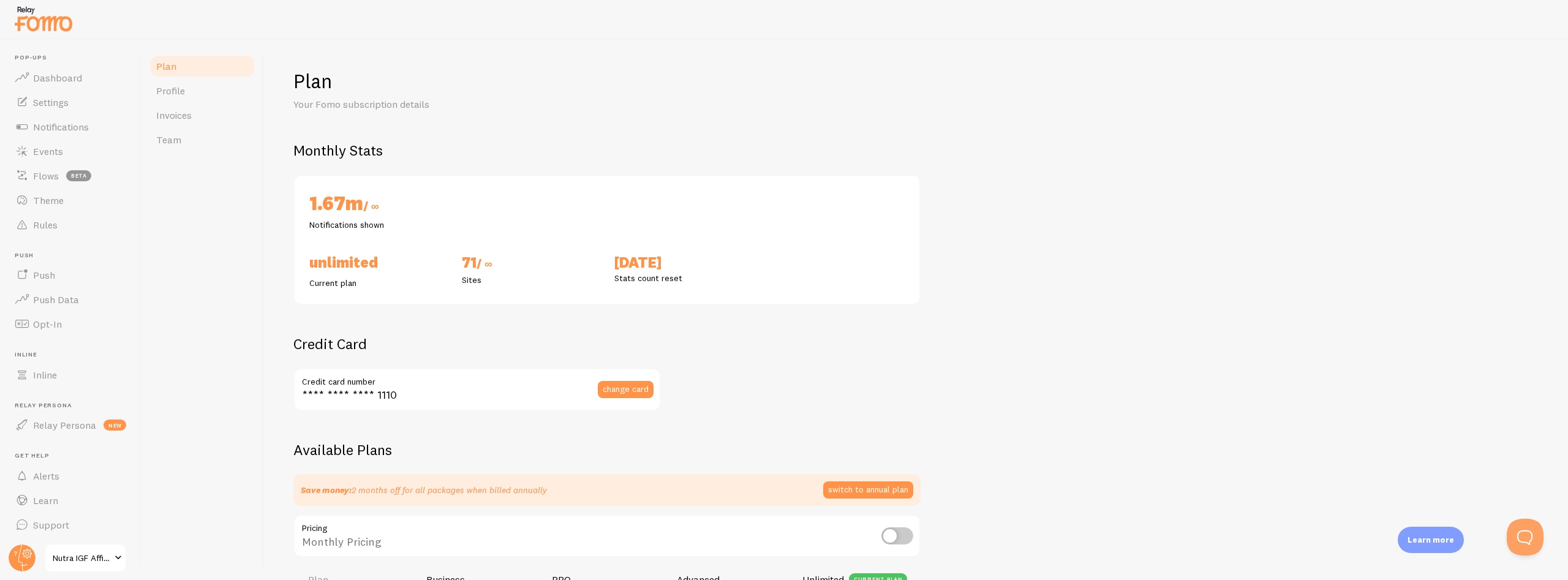
checkbox input "true"
click at [45, 525] on span "Support" at bounding box center [51, 525] width 36 height 12
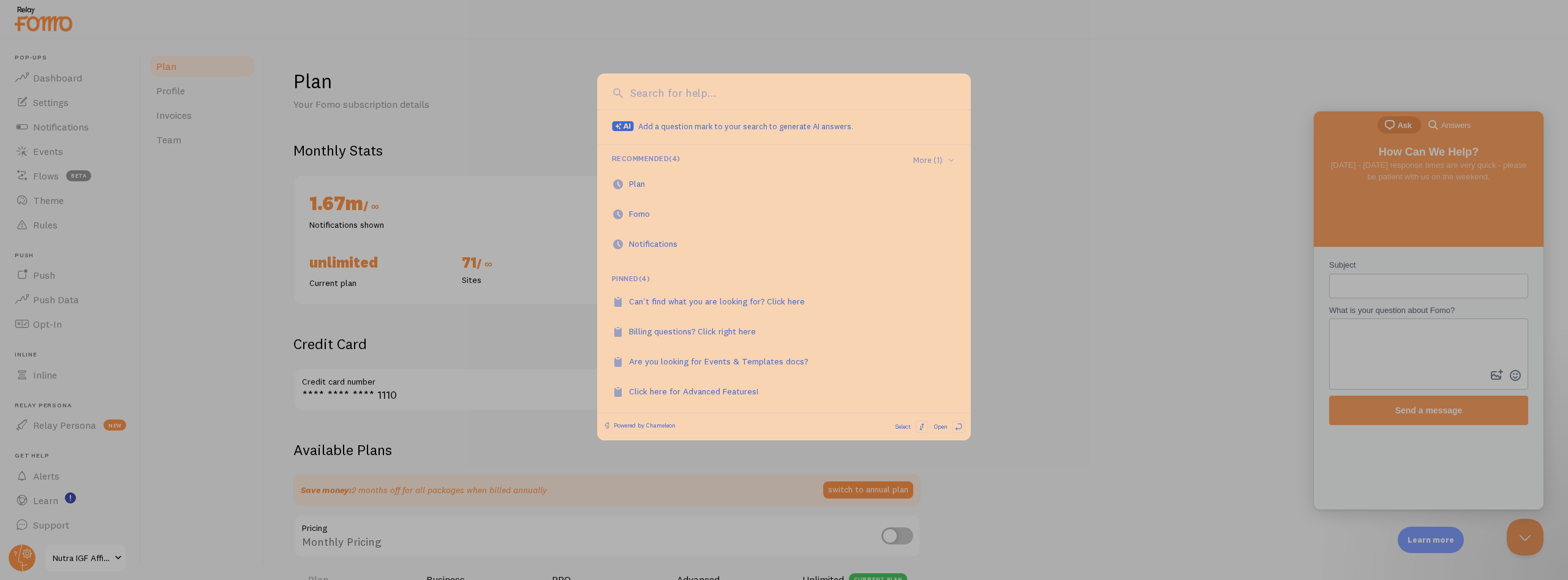
click at [1081, 449] on div at bounding box center [784, 290] width 1568 height 580
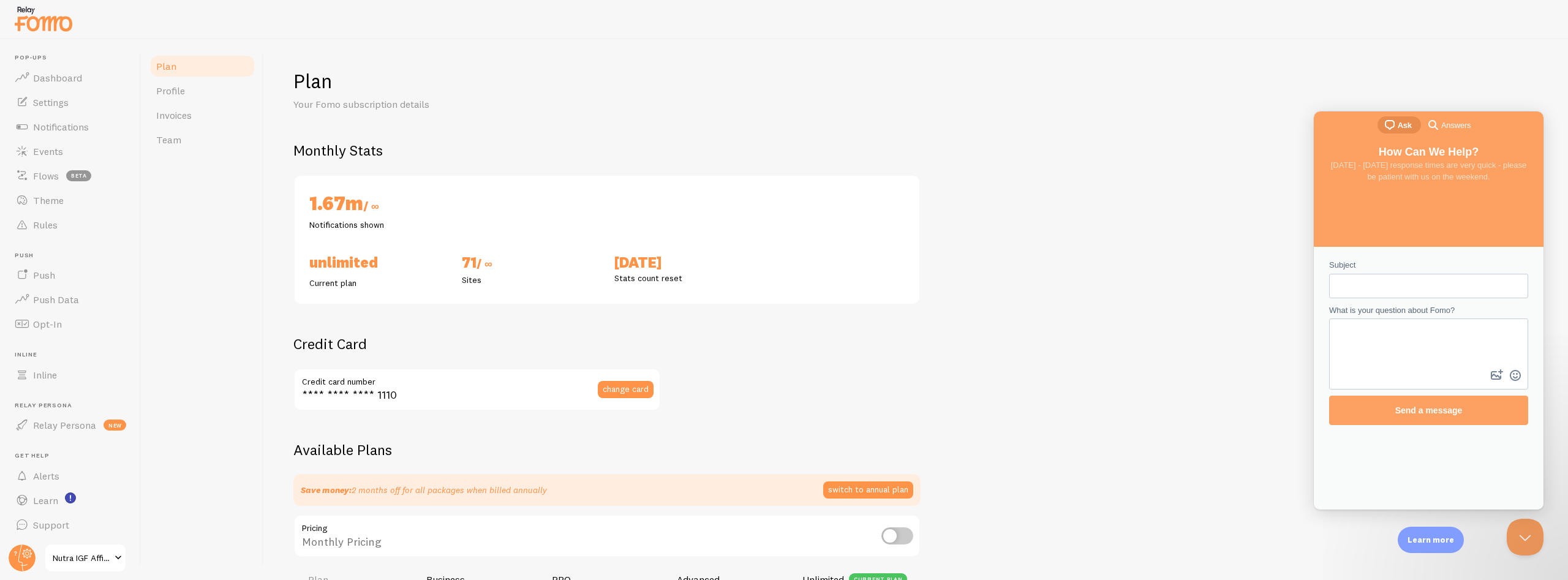
click at [1395, 171] on h4 "[DATE] - [DATE] response times are very quick - please be patient with us on th…" at bounding box center [1429, 171] width 205 height 24
click at [32, 554] on circle at bounding box center [22, 558] width 27 height 27
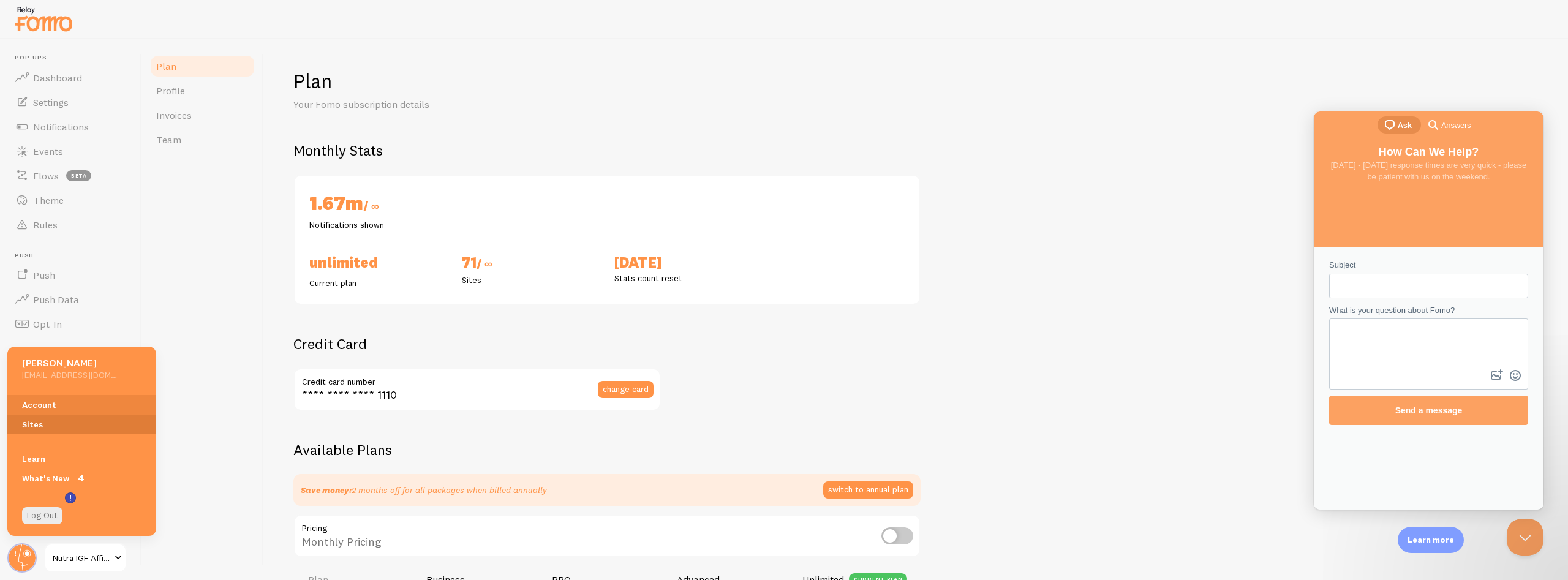
click at [32, 419] on link "Sites" at bounding box center [81, 424] width 149 height 20
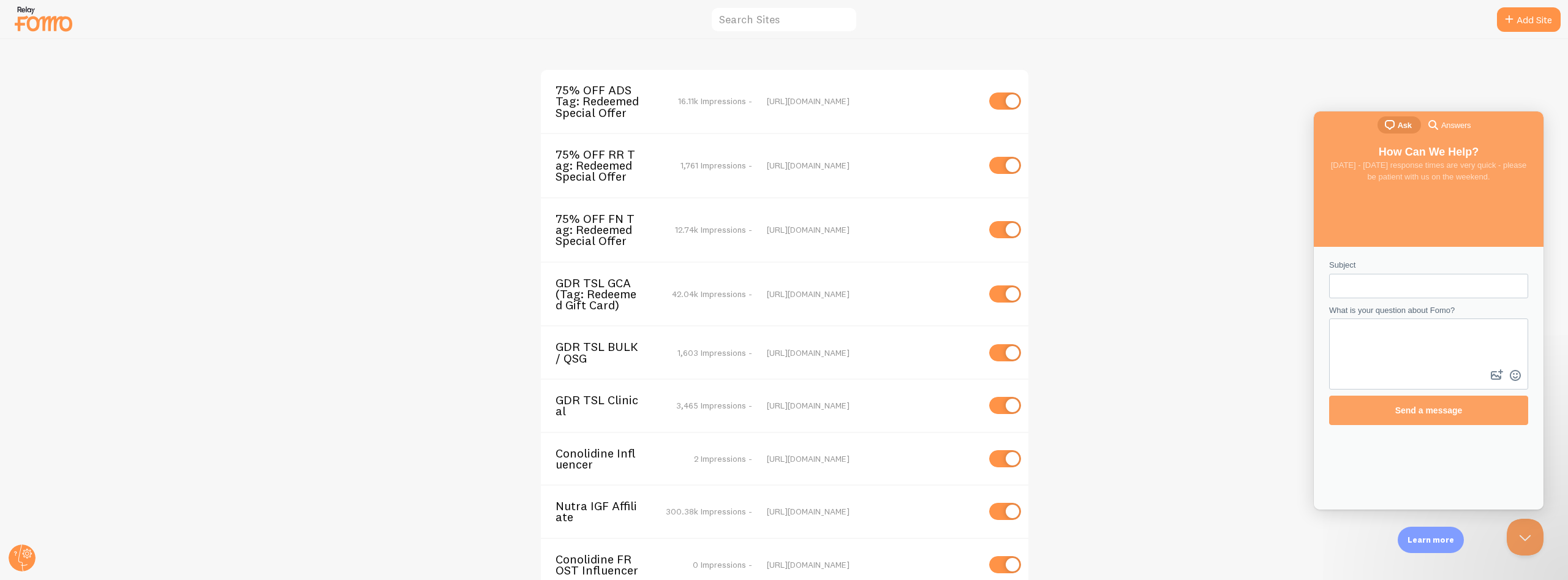
click at [584, 110] on span "75% OFF ADS Tag: Redeemed Special Offer" at bounding box center [605, 101] width 99 height 33
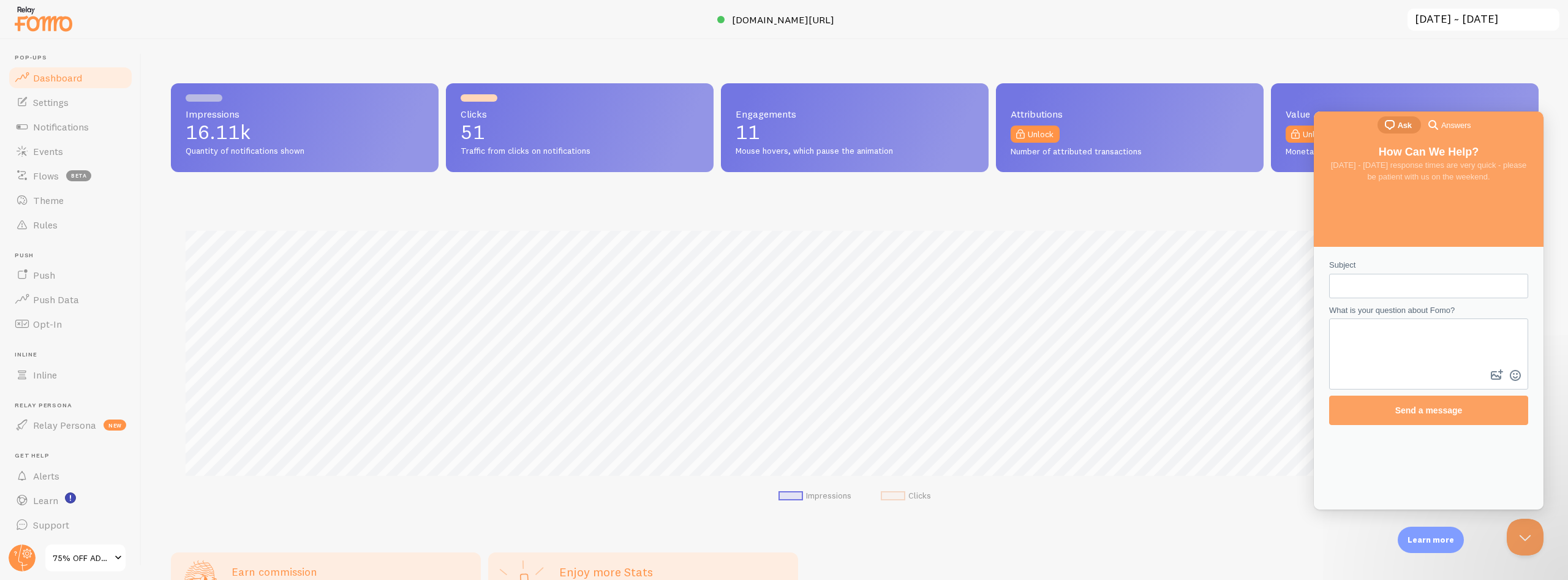
scroll to position [322, 1368]
click at [1366, 328] on textarea "What is your question about Fomo?" at bounding box center [1428, 344] width 196 height 47
click at [1356, 284] on input "Subject" at bounding box center [1429, 286] width 179 height 22
click at [1370, 338] on textarea "What is your question about Fomo?" at bounding box center [1428, 344] width 196 height 47
click at [1435, 156] on span "How Can We Help?" at bounding box center [1429, 152] width 101 height 12
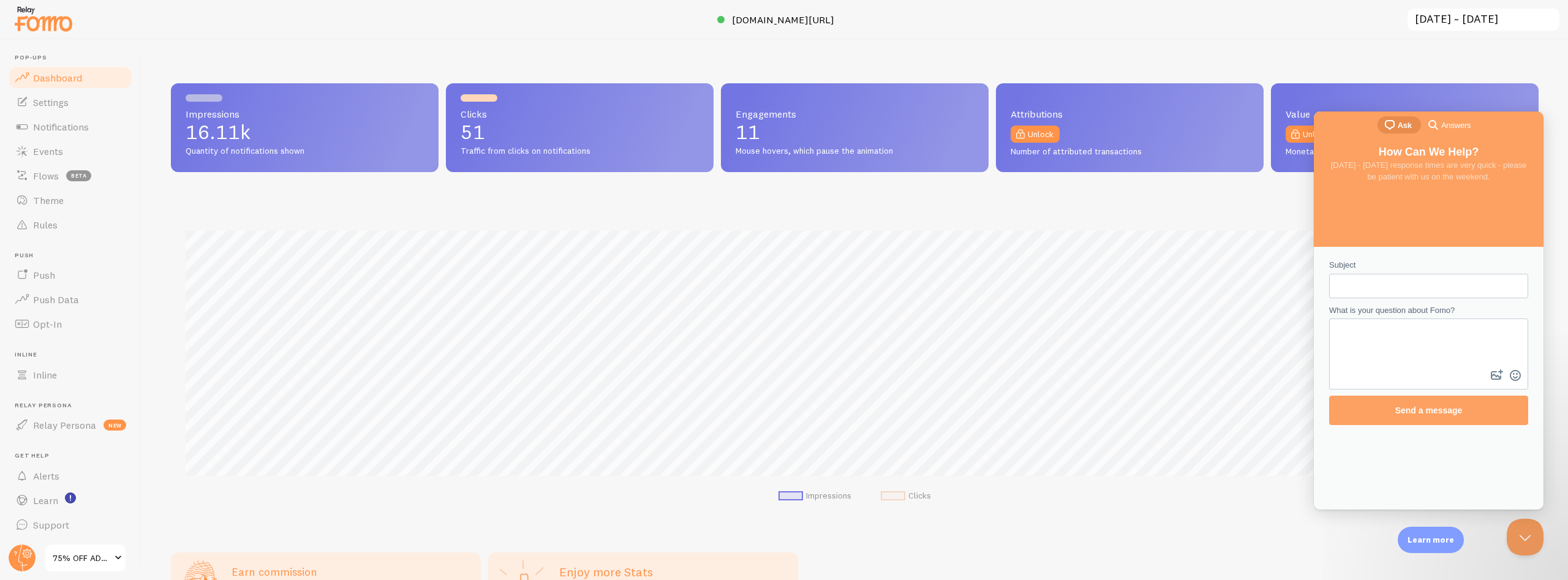
click at [1454, 128] on span "Answers" at bounding box center [1456, 125] width 30 height 12
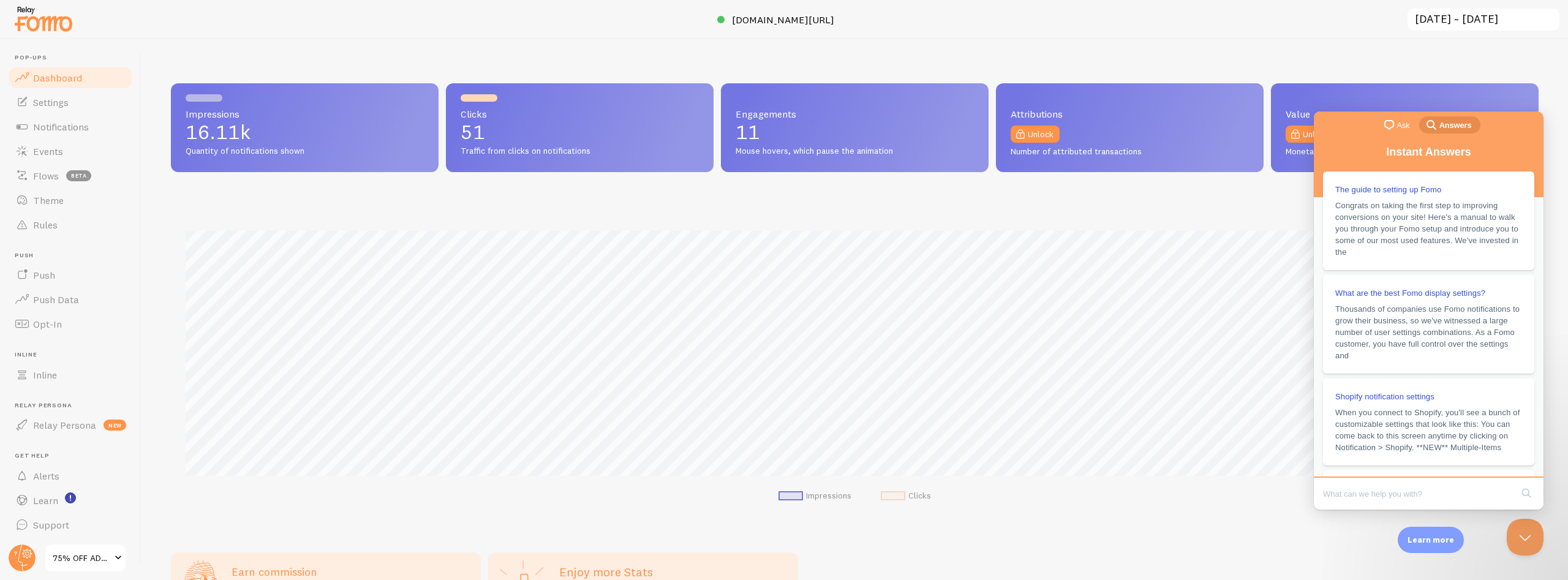
click at [1399, 128] on span "Ask" at bounding box center [1404, 125] width 13 height 12
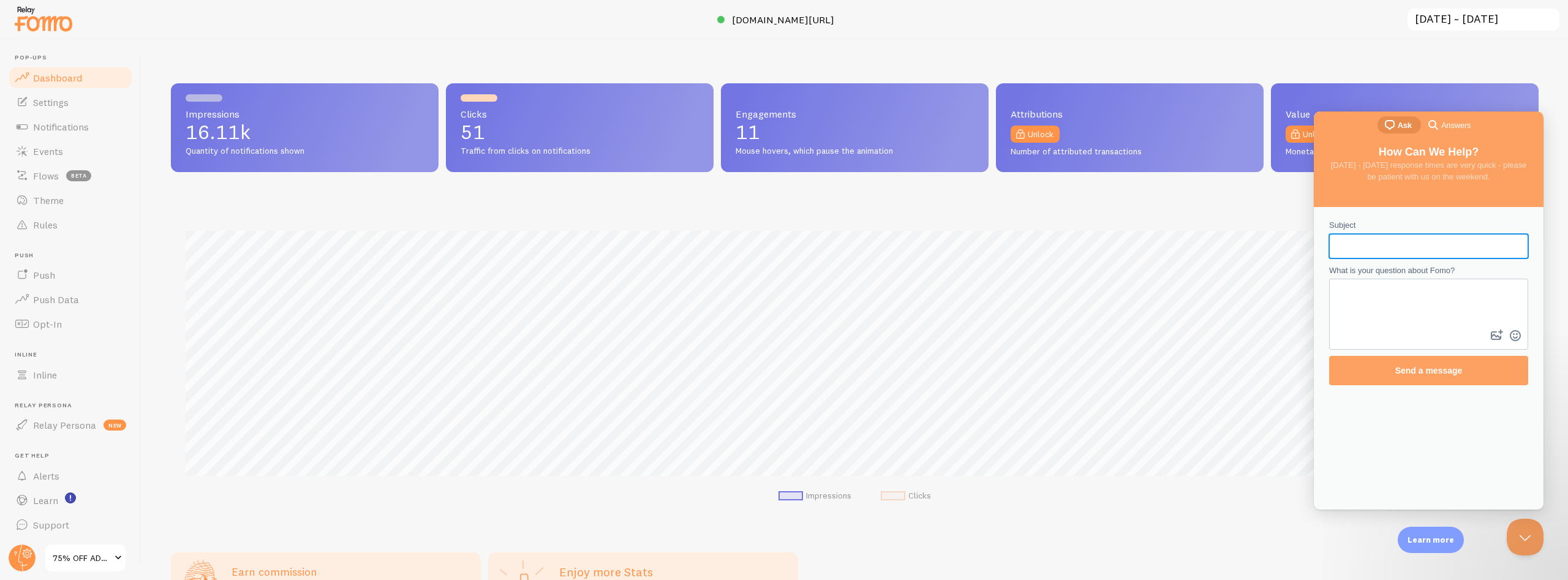
click at [1366, 245] on input "Subject" at bounding box center [1429, 246] width 179 height 22
type input "Need to add also add Shopify"
click at [1381, 294] on textarea "What is your question about Fomo?" at bounding box center [1428, 303] width 196 height 47
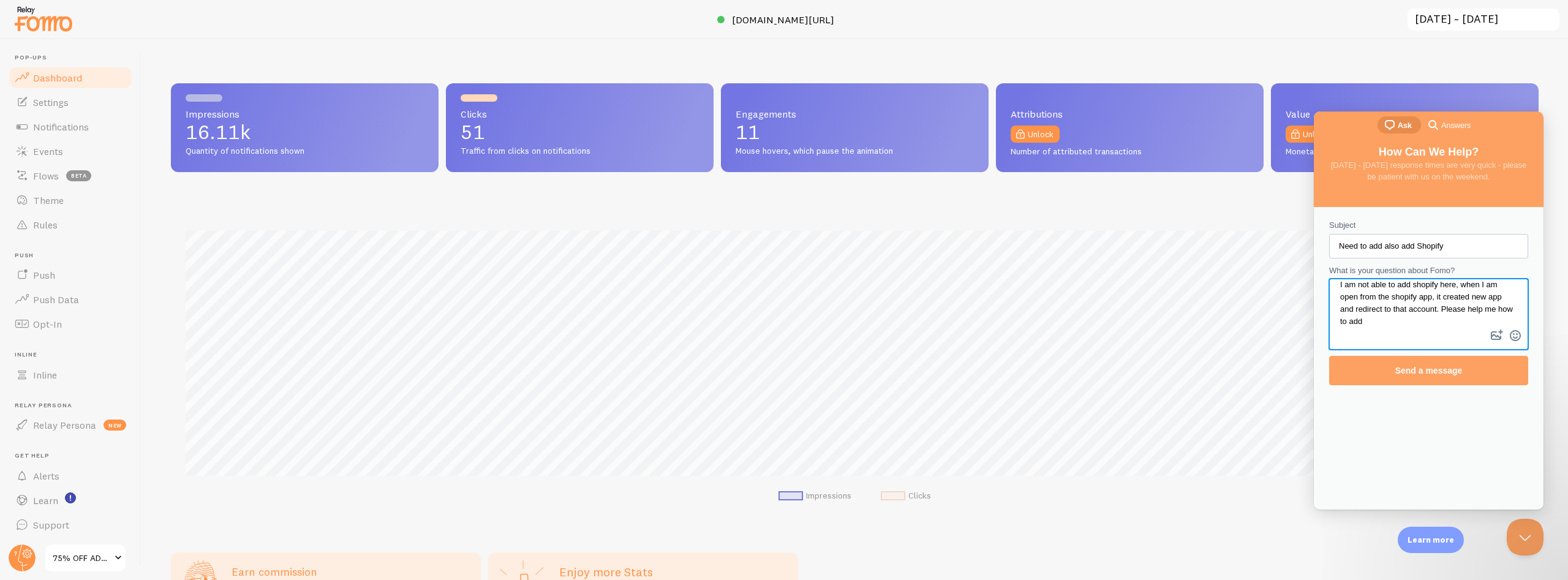
scroll to position [6, 0]
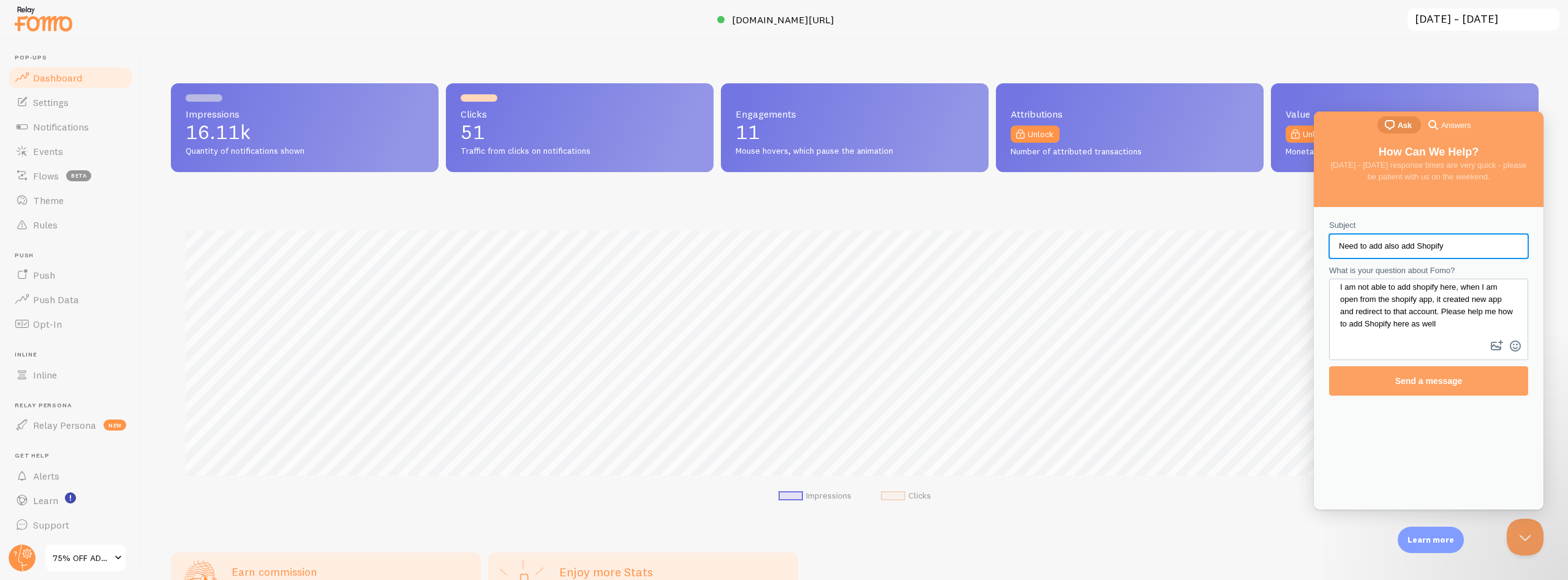
click at [1426, 247] on input "Need to add also add Shopify" at bounding box center [1429, 246] width 179 height 22
click at [1411, 319] on textarea "I am not able to add shopify here, when I am open from the shopify app, it crea…" at bounding box center [1428, 309] width 196 height 58
paste textarea "need to add Shopify as well. However, I’m unable to add it here. When I open it…"
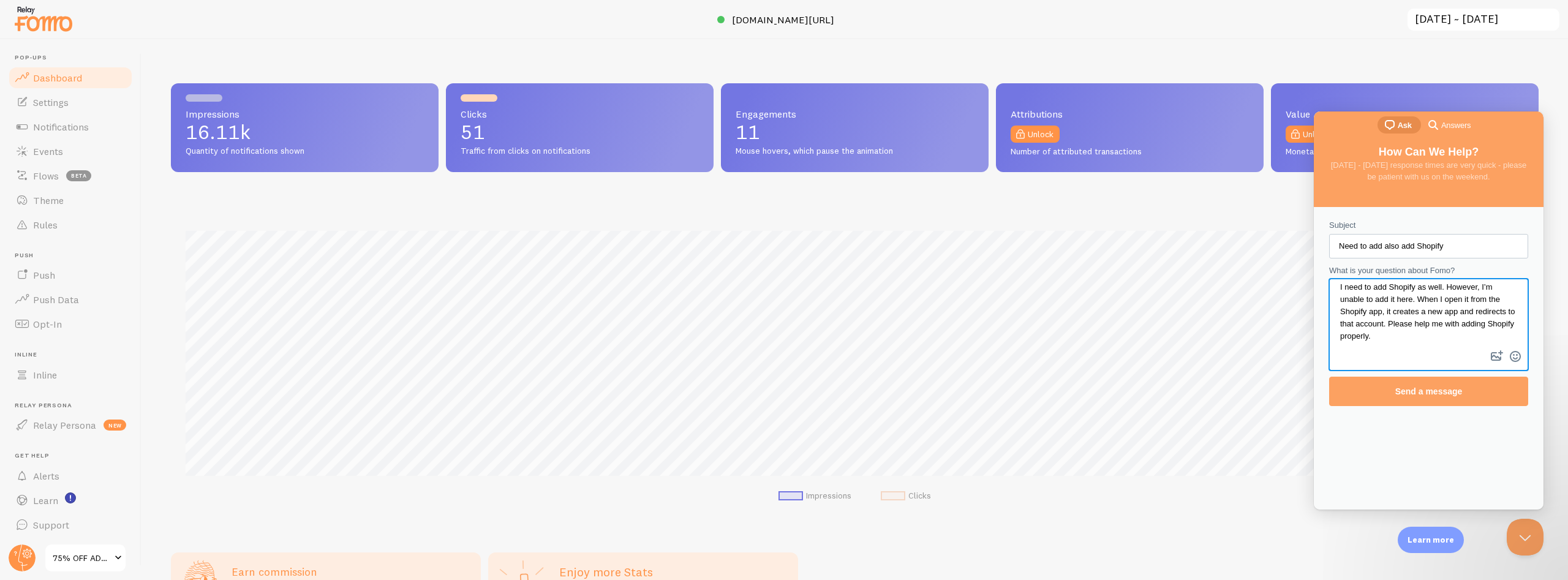
type textarea "I need to add Shopify as well. However, I’m unable to add it here. When I open …"
click at [1374, 249] on input "Need to add also add Shopify" at bounding box center [1429, 246] width 179 height 22
paste input "Assistance Needed: Unable to Add Shopify Account"
type input "Assistance Needed: Unable to Add Shopify Account"
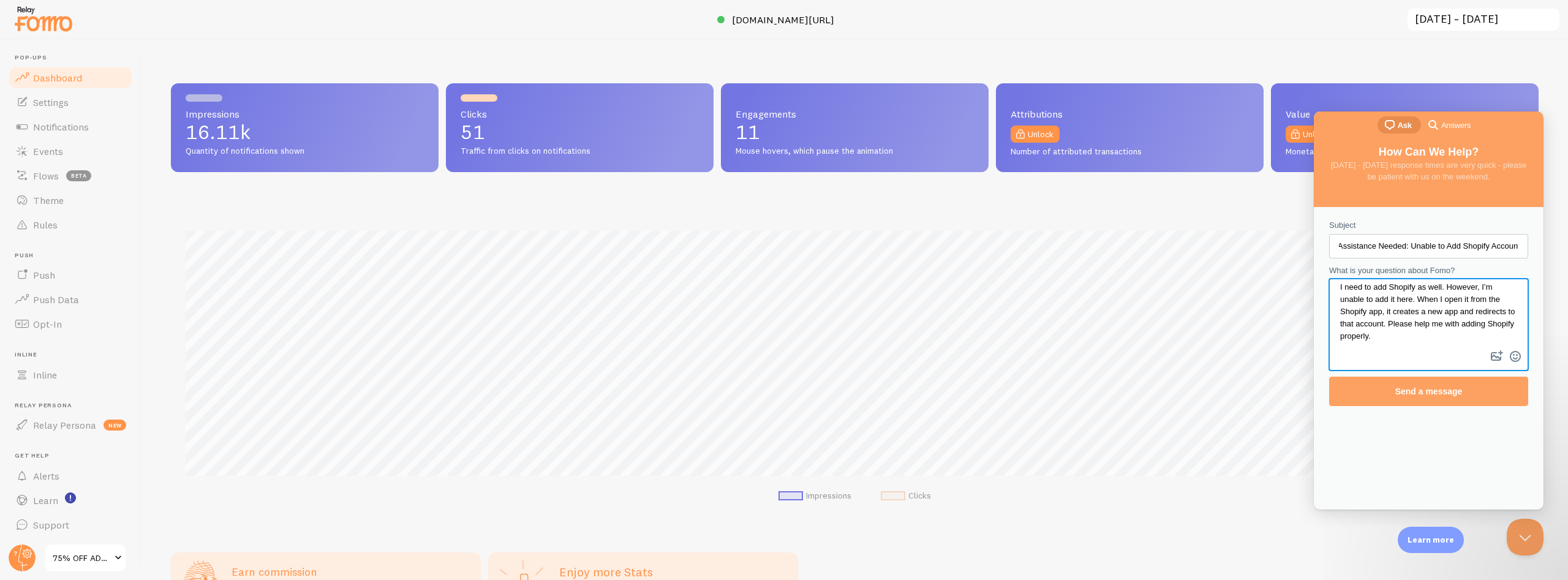
click at [1395, 340] on textarea "I need to add Shopify as well. However, I’m unable to add it here. When I open …" at bounding box center [1428, 314] width 196 height 68
click at [1425, 398] on span "Send a message" at bounding box center [1429, 391] width 172 height 28
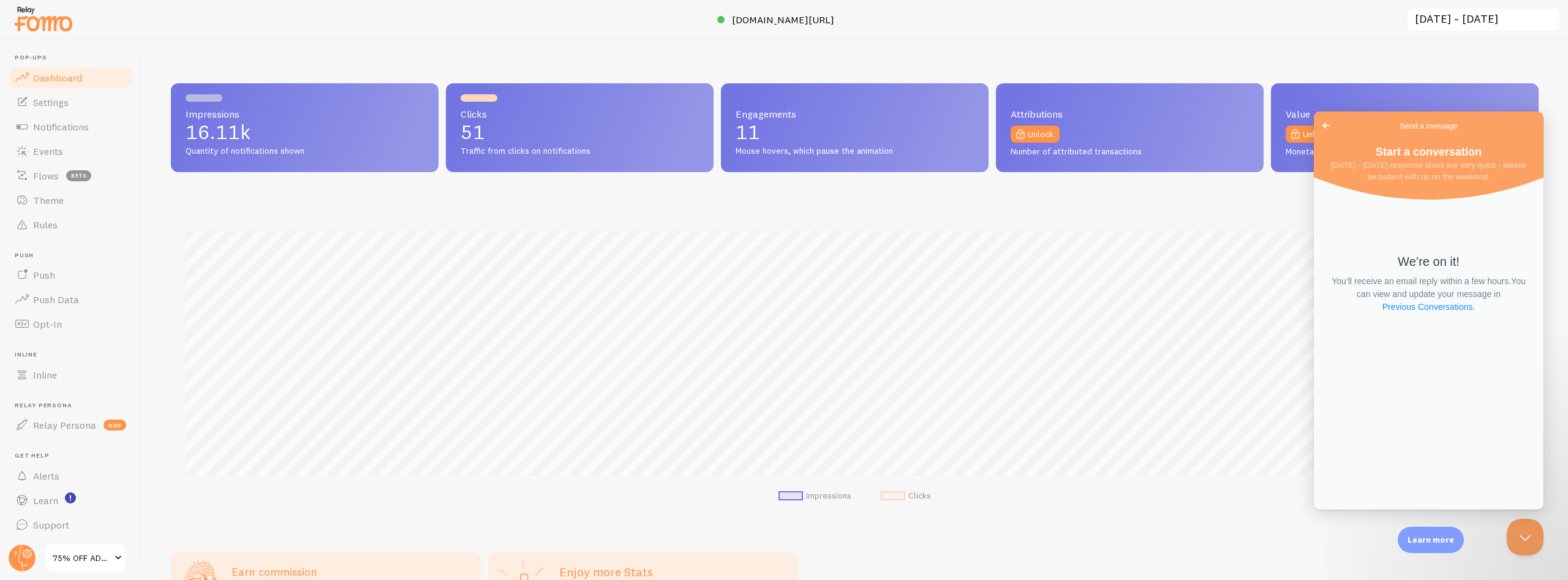
click at [1433, 310] on link "Previous Conversations ." at bounding box center [1429, 307] width 95 height 13
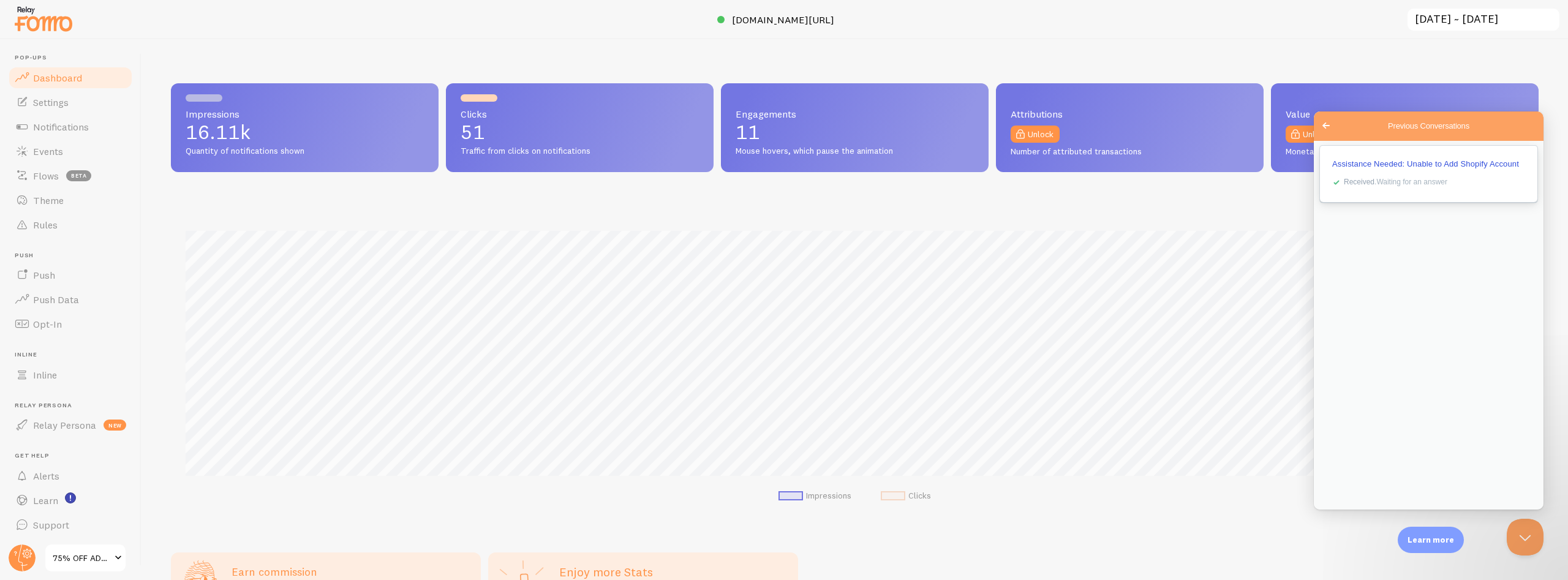
click at [1387, 166] on span "Assistance Needed: Unable to Add Shopify Account" at bounding box center [1425, 164] width 187 height 9
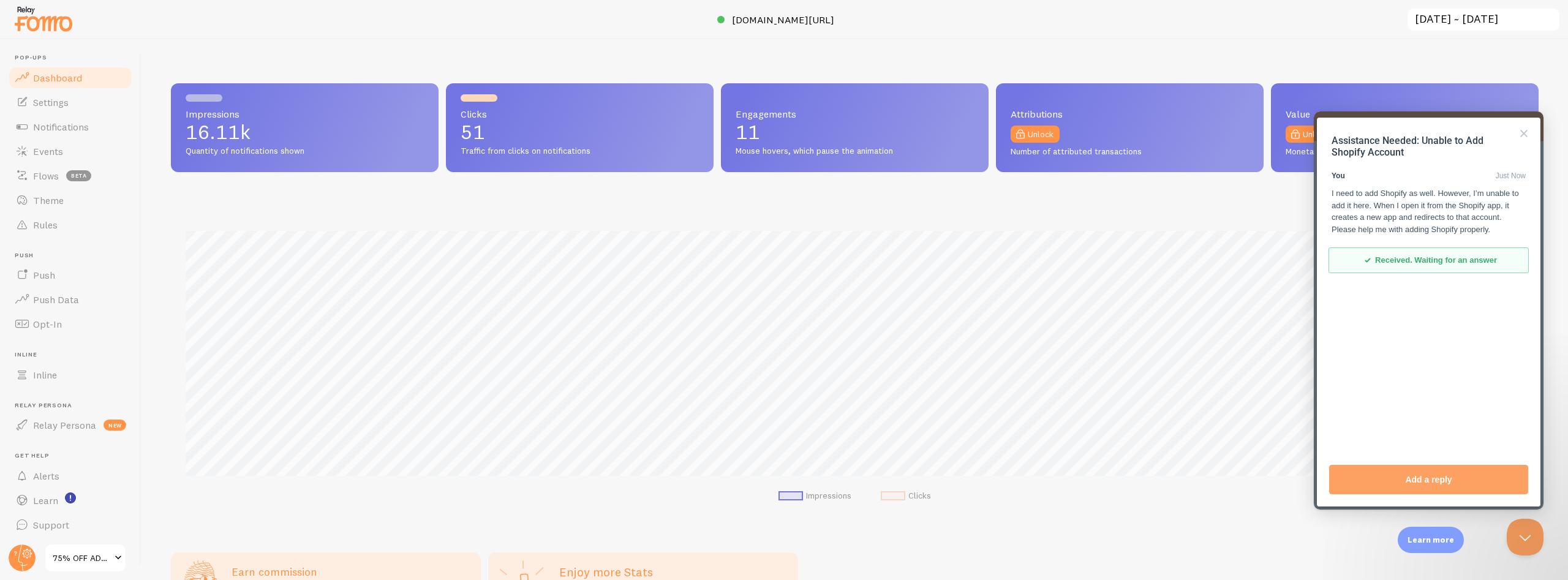
click at [1283, 61] on div "Impressions 16.11k Quantity of notifications shown Clicks 51 Traffic from click…" at bounding box center [855, 309] width 1427 height 541
click at [1525, 133] on button "Close" at bounding box center [1524, 133] width 20 height 20
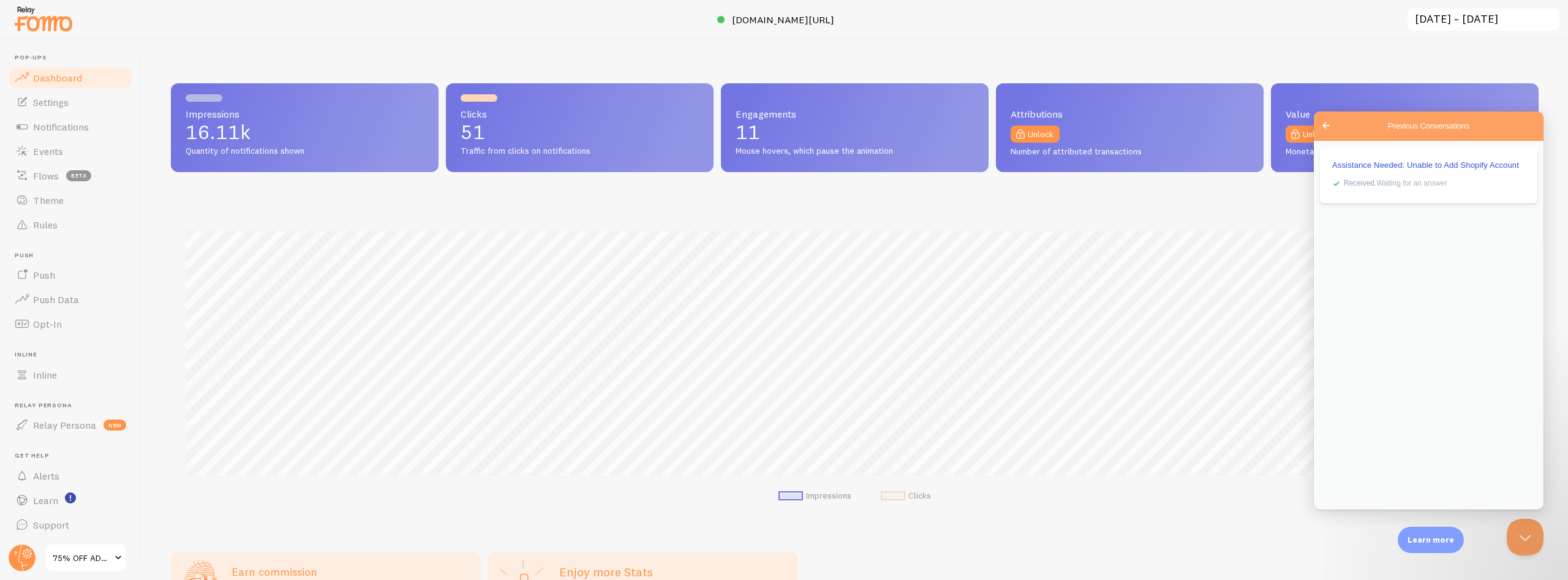
click at [309, 521] on div "Impressions Clicks" at bounding box center [855, 363] width 1368 height 323
click at [24, 558] on circle at bounding box center [22, 558] width 27 height 27
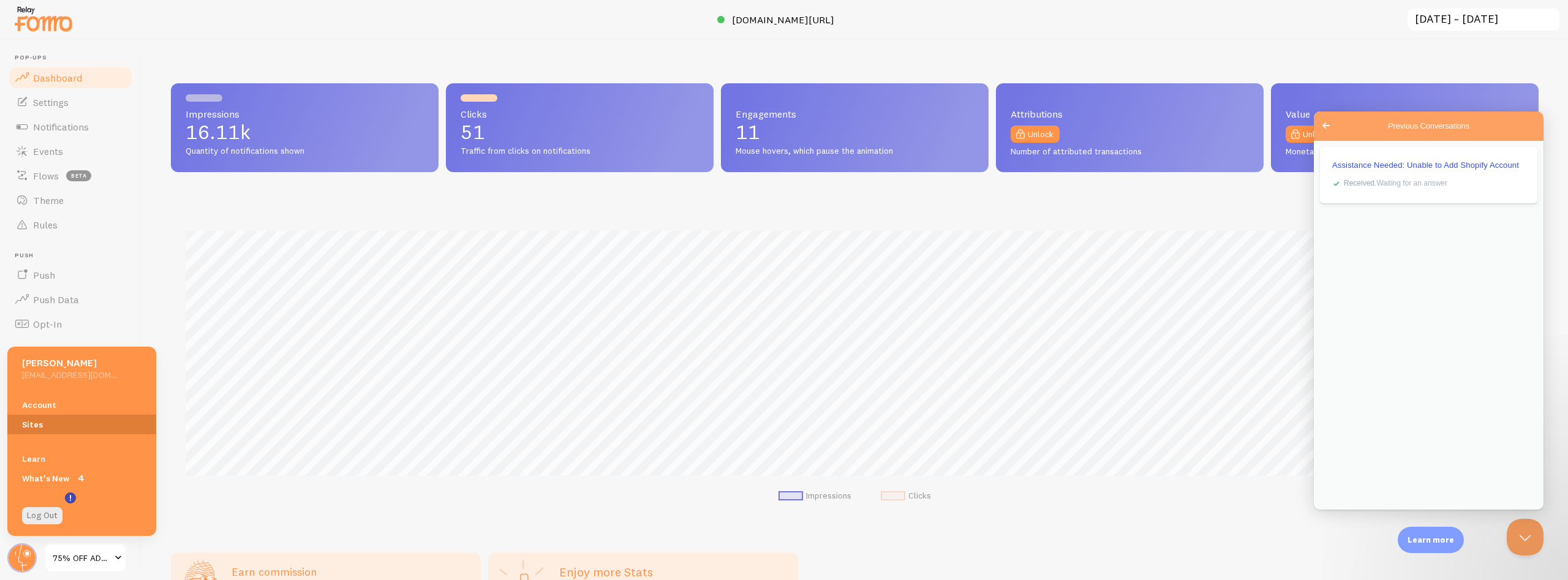
click at [29, 428] on link "Sites" at bounding box center [81, 424] width 149 height 20
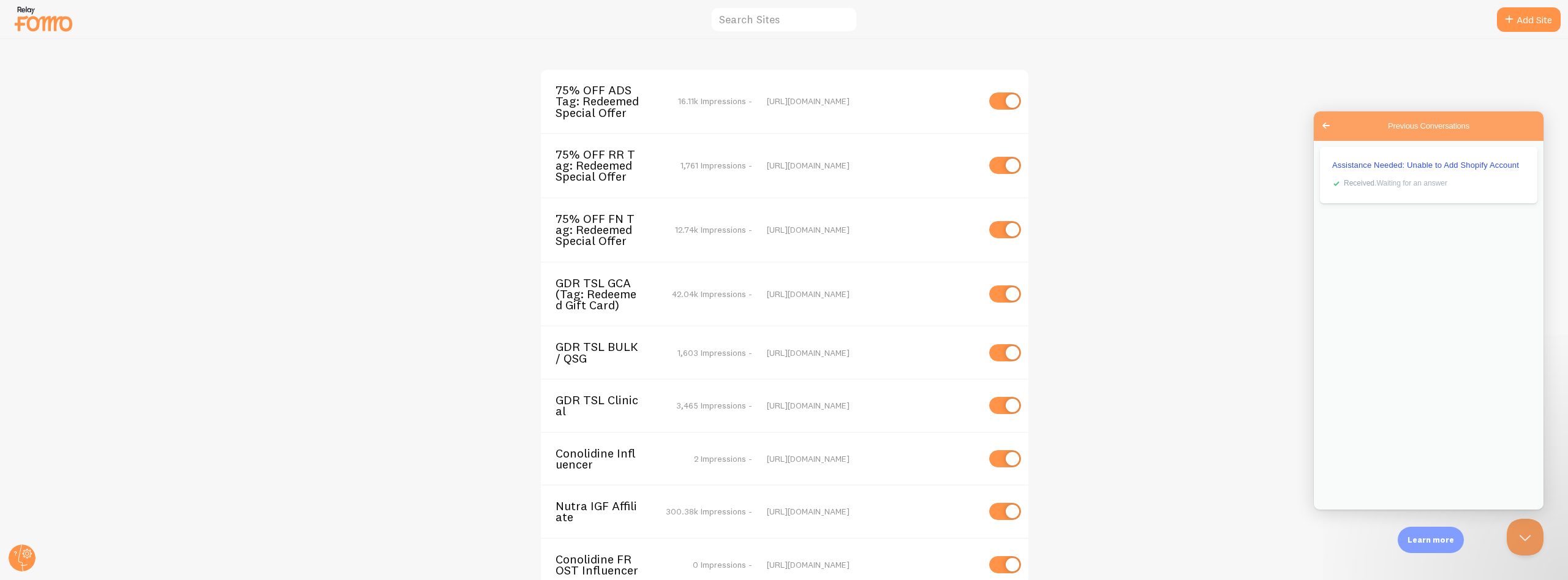
click at [38, 373] on div "75% OFF ADS Tag: Redeemed Special Offer 16.11k Impressions - [URL][DOMAIN_NAME]…" at bounding box center [784, 309] width 1567 height 541
click at [1515, 15] on icon at bounding box center [1510, 20] width 14 height 14
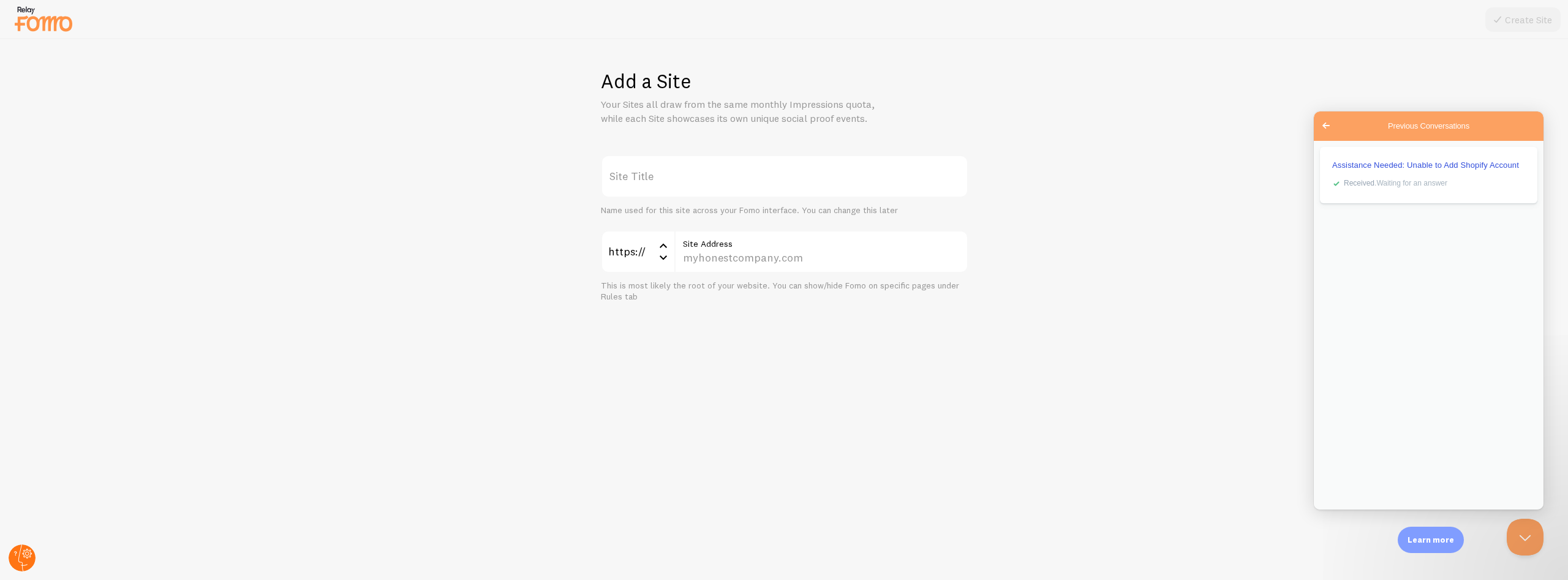
click at [29, 558] on circle at bounding box center [22, 558] width 27 height 27
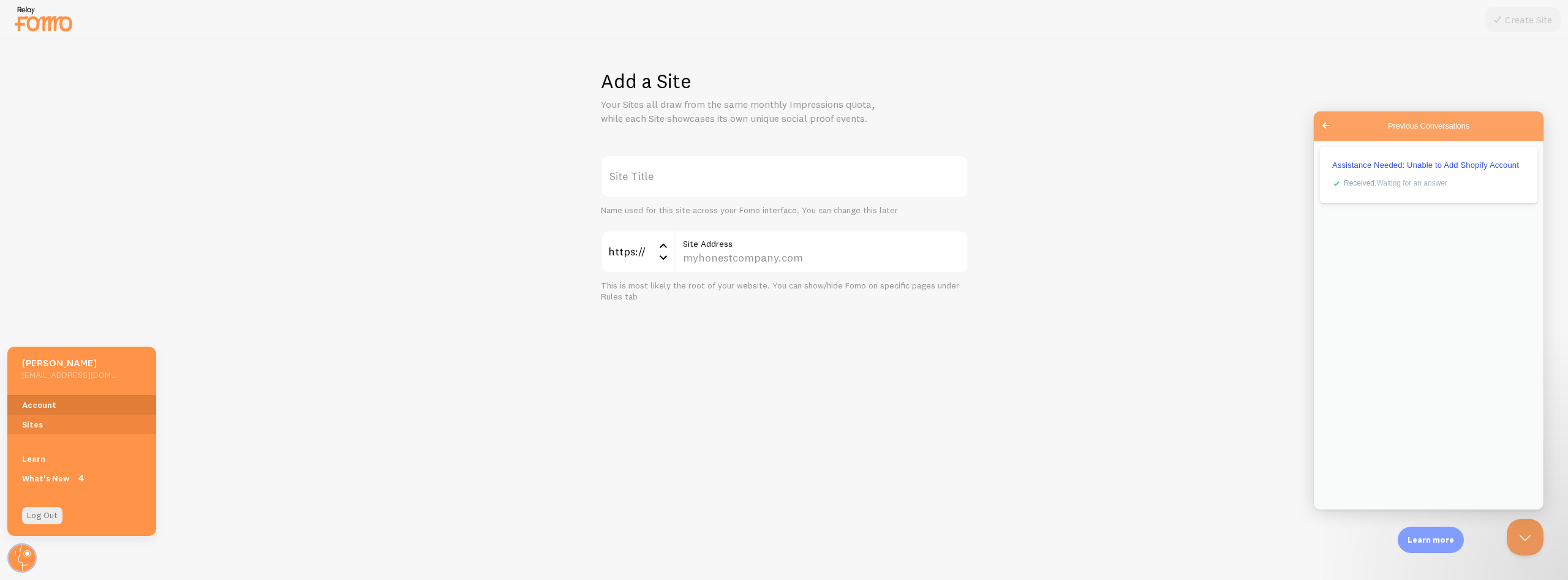
click at [39, 398] on link "Account" at bounding box center [81, 405] width 149 height 20
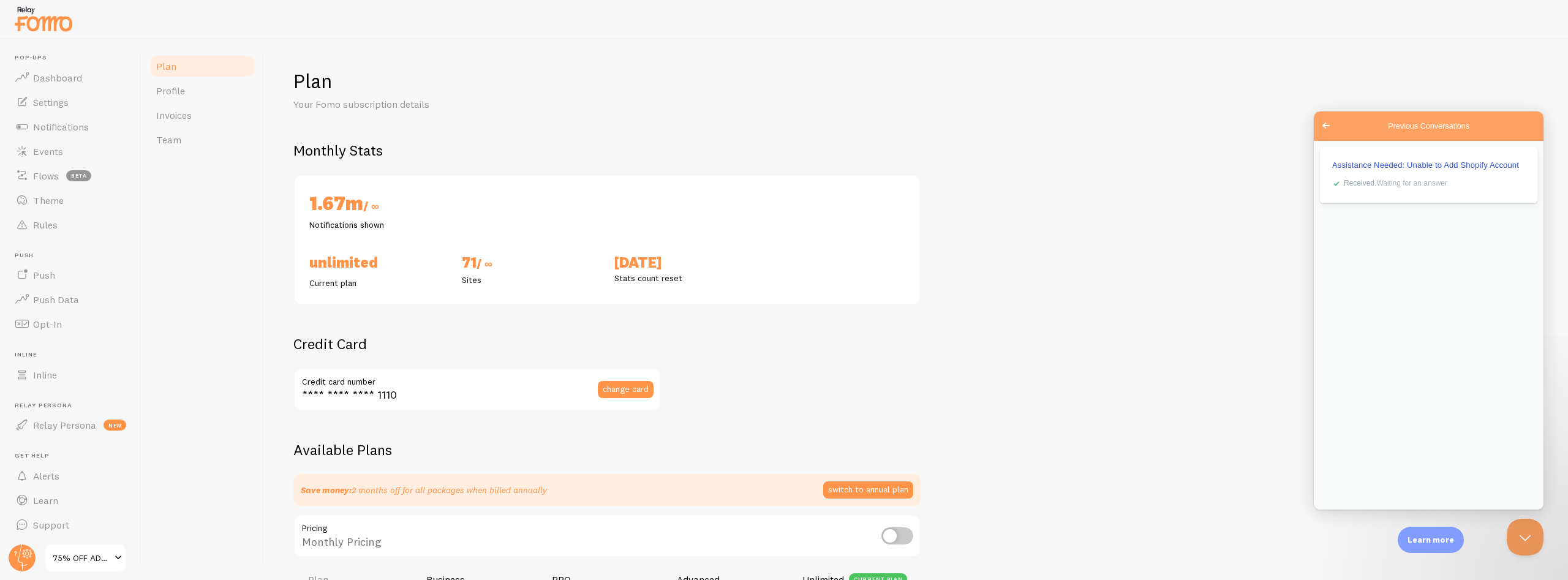
checkbox input "true"
click at [1043, 422] on div "Plan Your Fomo subscription details Monthly Stats 1.67m / ∞ Notifications shown…" at bounding box center [916, 579] width 1245 height 1022
click at [39, 78] on span "Dashboard" at bounding box center [57, 78] width 49 height 12
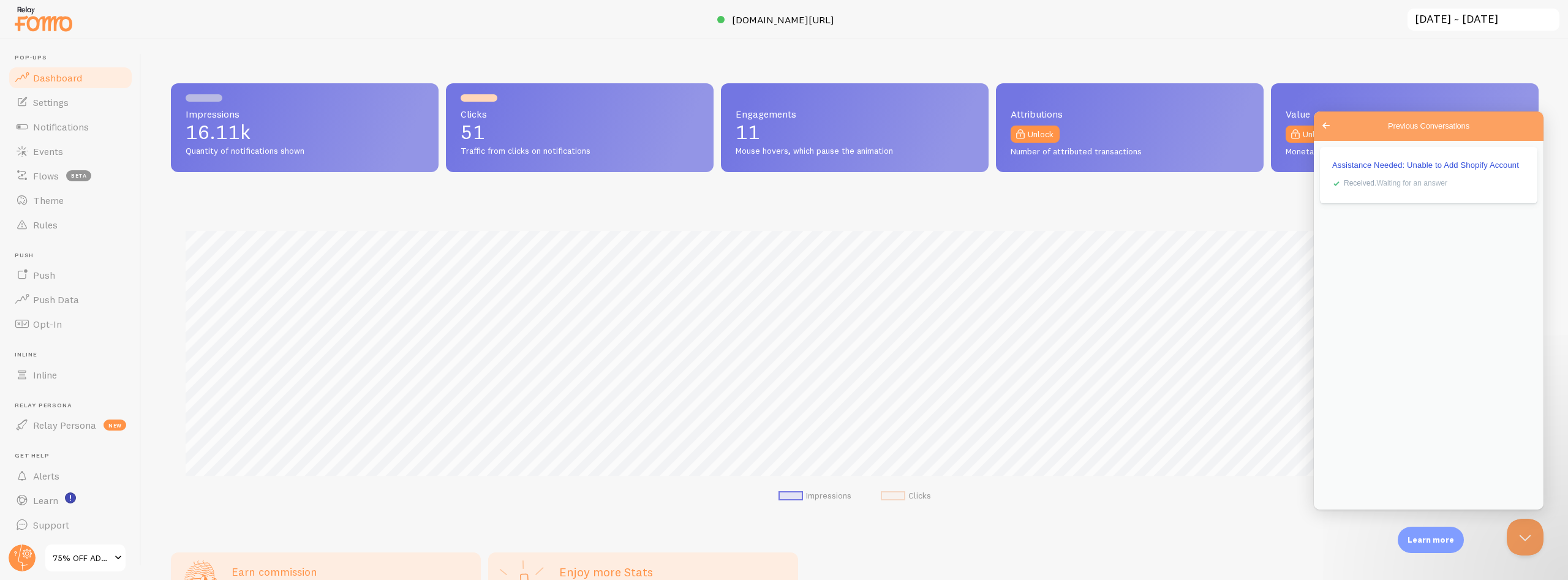
scroll to position [322, 1368]
click at [766, 20] on span "[DOMAIN_NAME][URL]" at bounding box center [783, 20] width 102 height 12
click at [519, 47] on div "Impressions 16.11k Quantity of notifications shown Clicks 51 Traffic from click…" at bounding box center [855, 309] width 1427 height 541
click at [1527, 535] on button "Close Beacon popover" at bounding box center [1525, 537] width 37 height 37
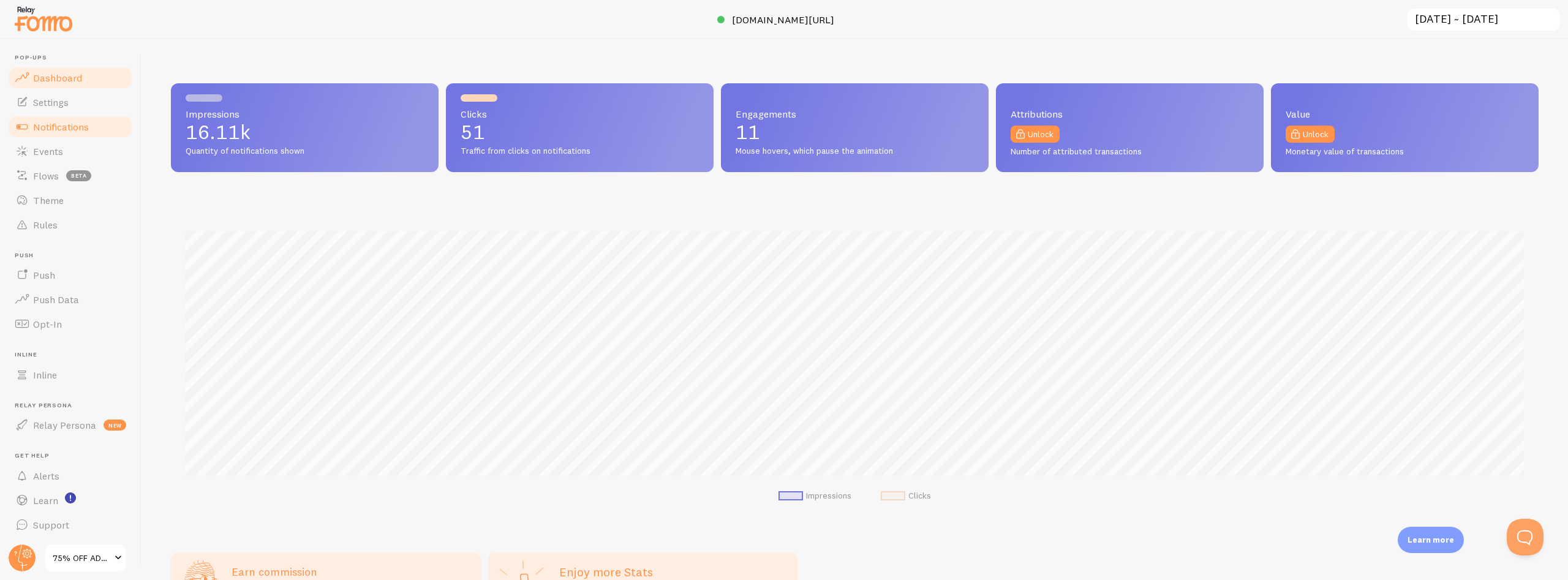
click at [45, 123] on span "Notifications" at bounding box center [60, 127] width 56 height 12
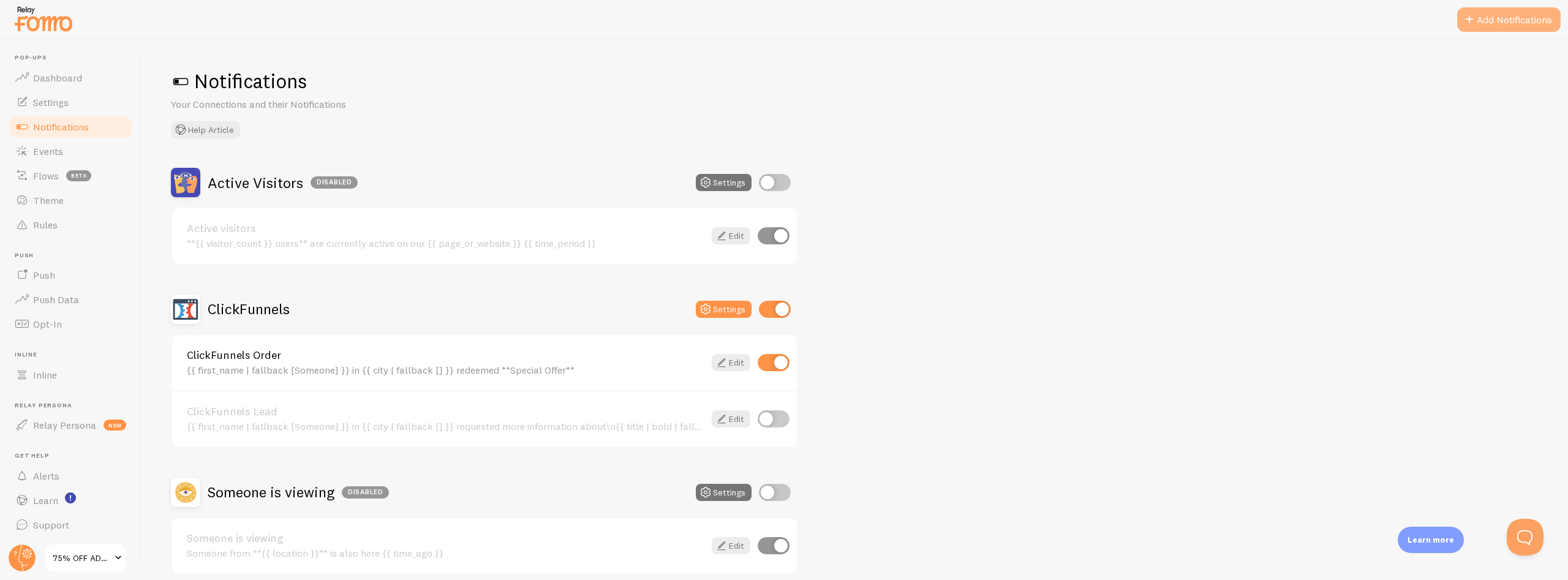
click at [1479, 18] on button "Add Notifications" at bounding box center [1510, 19] width 104 height 24
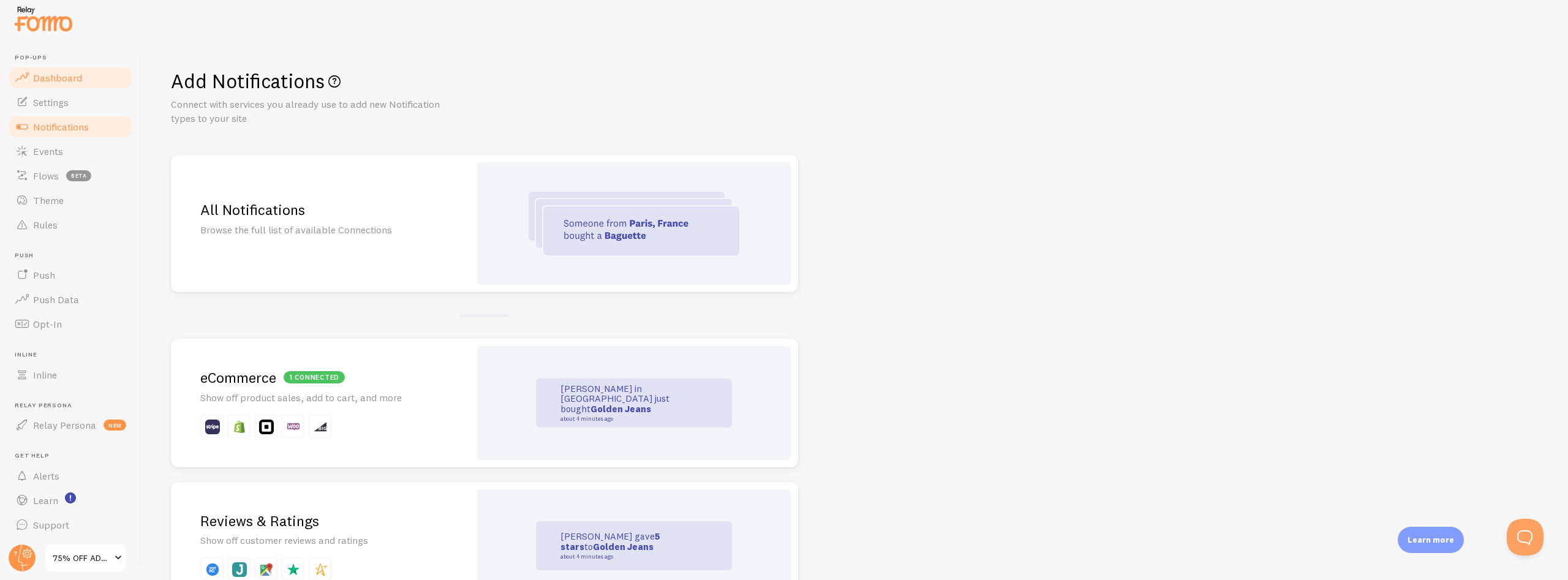
click at [59, 72] on span "Dashboard" at bounding box center [57, 78] width 49 height 12
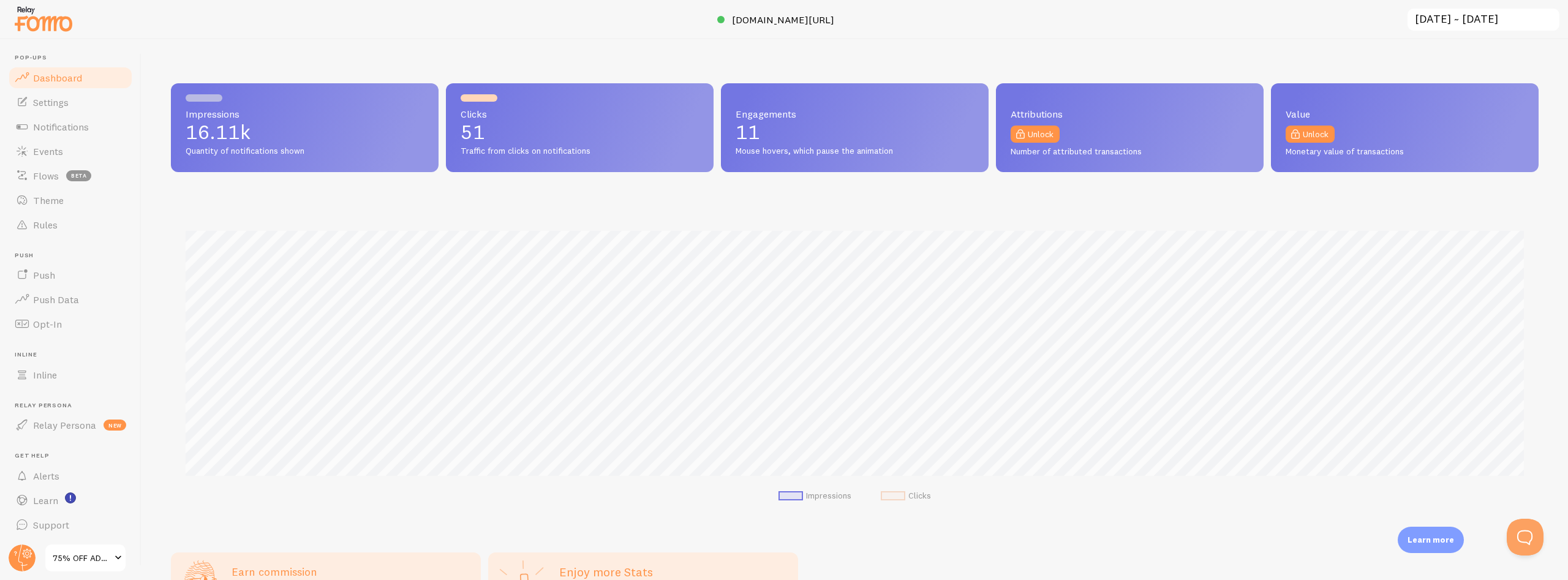
scroll to position [322, 1368]
click at [18, 562] on circle at bounding box center [22, 558] width 27 height 27
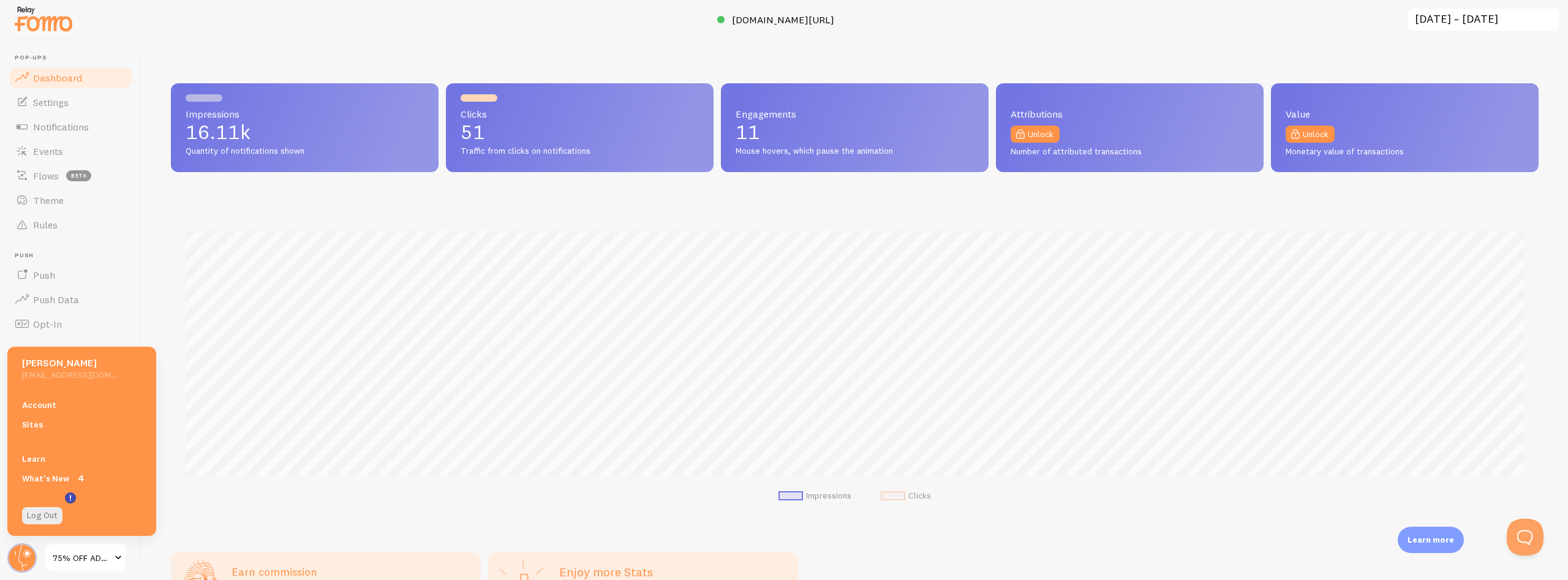
click at [233, 50] on div "Impressions 16.11k Quantity of notifications shown Clicks 51 Traffic from click…" at bounding box center [855, 309] width 1427 height 541
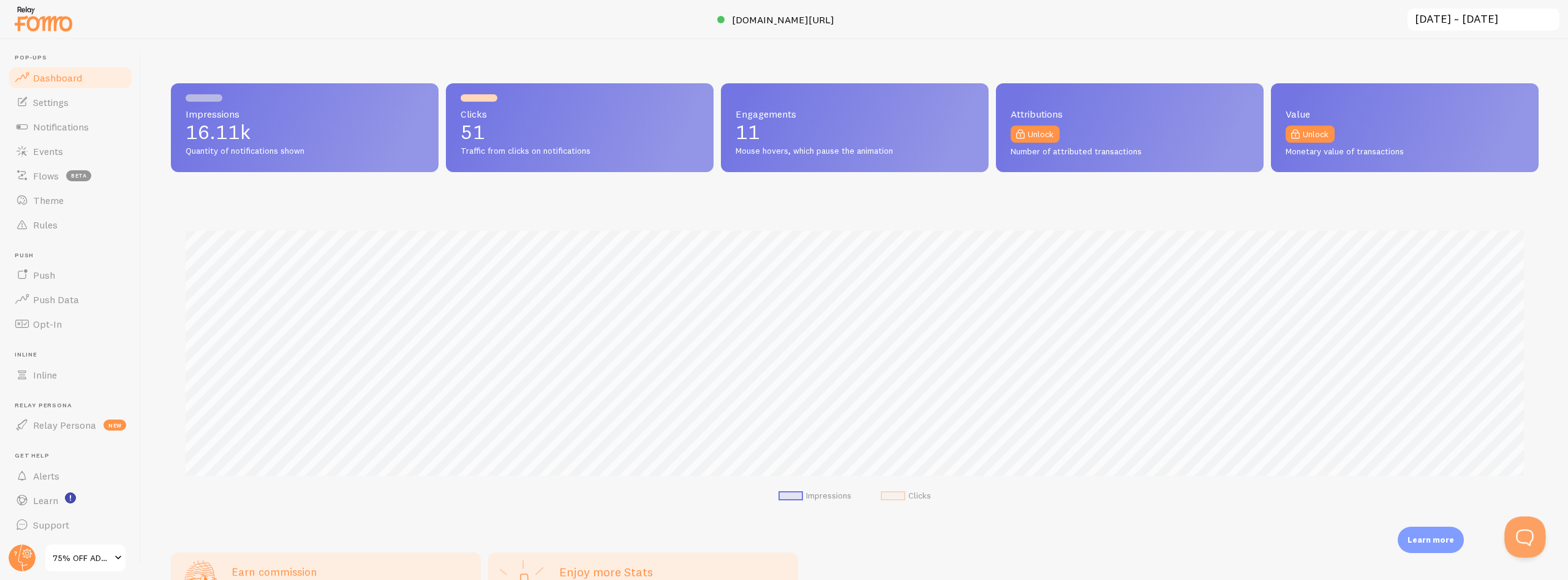
click at [1521, 535] on button "Open Beacon popover" at bounding box center [1523, 535] width 37 height 37
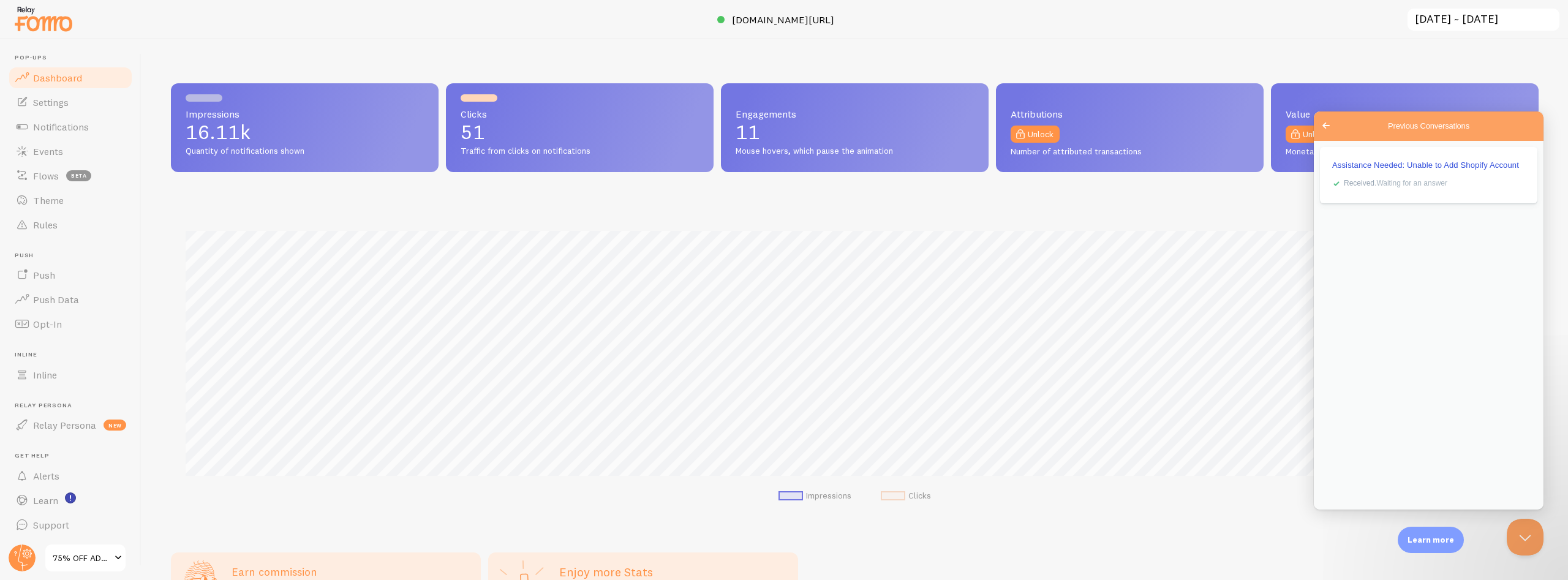
click at [1404, 271] on div "Assistance Needed: Unable to Add Shopify Account checkmark Received . Waiting f…" at bounding box center [1429, 324] width 230 height 368
click at [1390, 167] on span "Assistance Needed: Unable to Add Shopify Account" at bounding box center [1425, 164] width 187 height 9
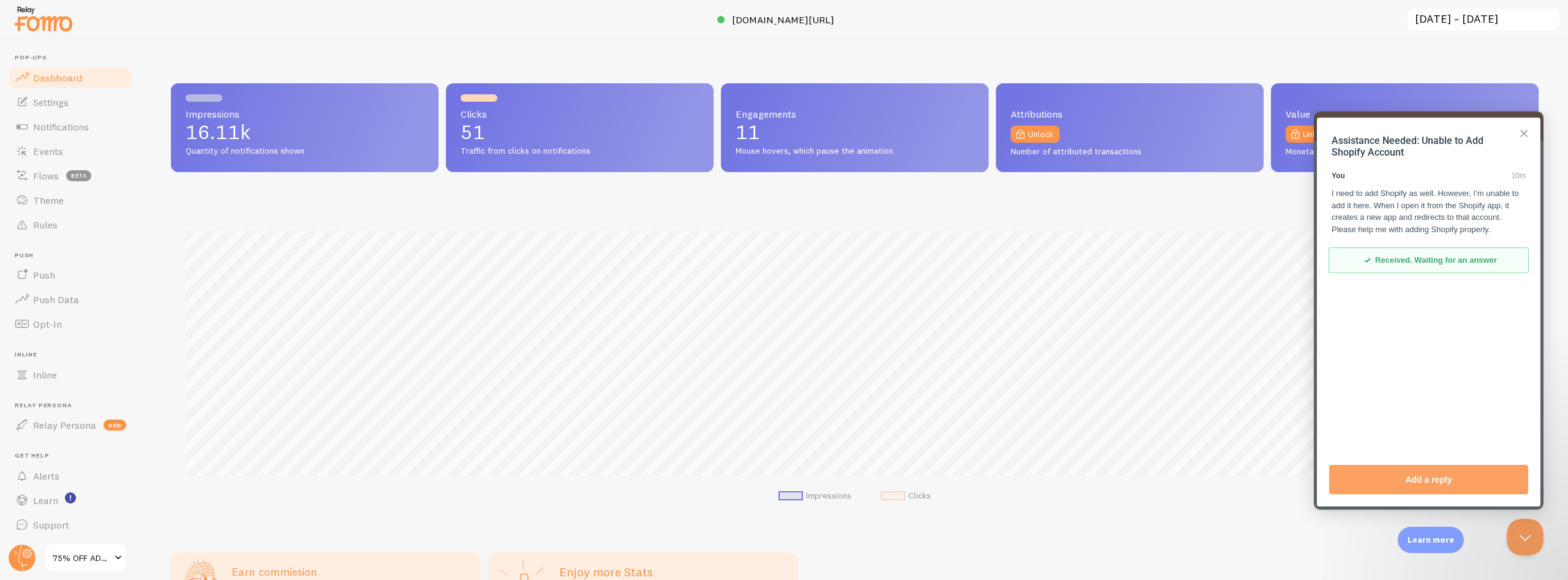
click at [1522, 131] on button "Close" at bounding box center [1524, 133] width 20 height 20
